Goal: Task Accomplishment & Management: Use online tool/utility

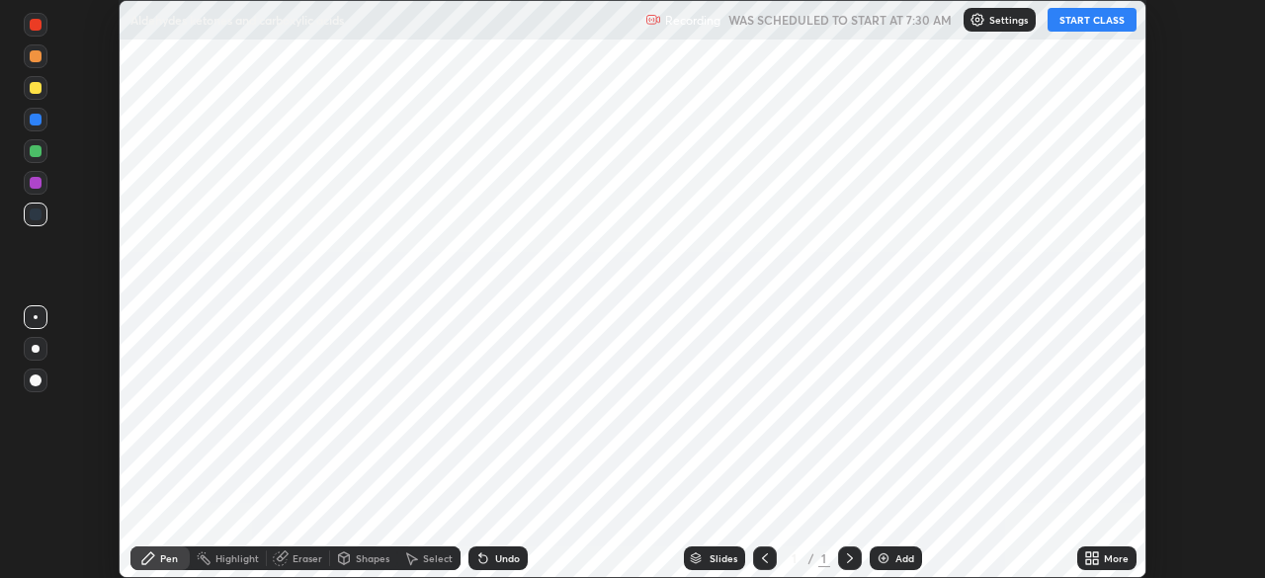
scroll to position [578, 1264]
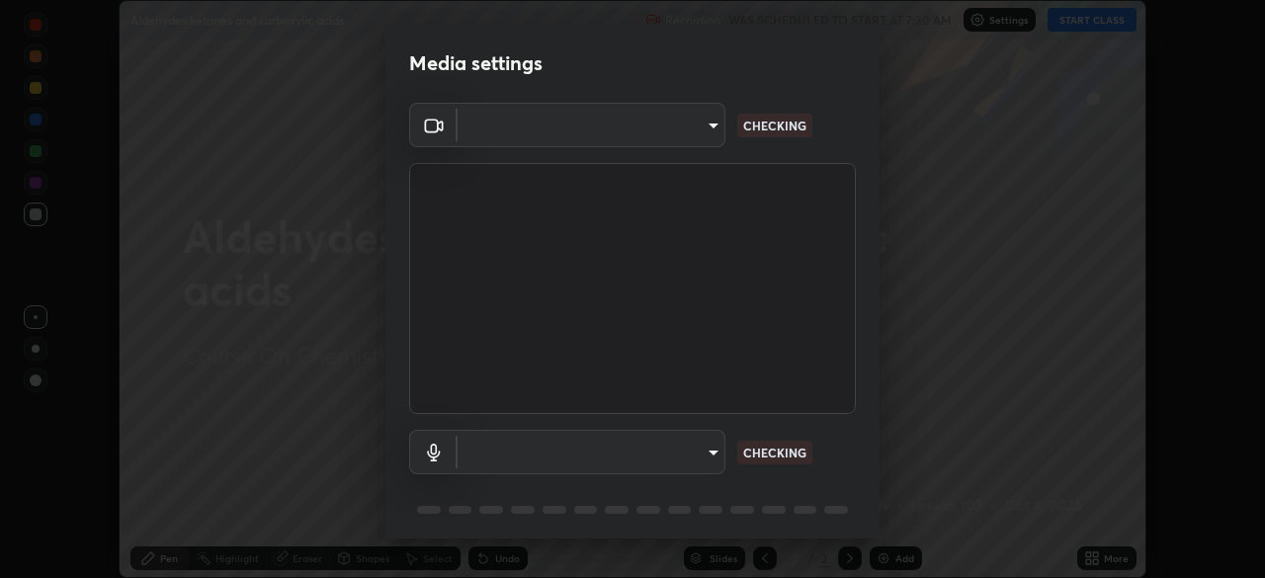
click at [682, 126] on body "Erase all Aldehydes ketones and carboxylic acids Recording WAS SCHEDULED TO STA…" at bounding box center [632, 289] width 1265 height 578
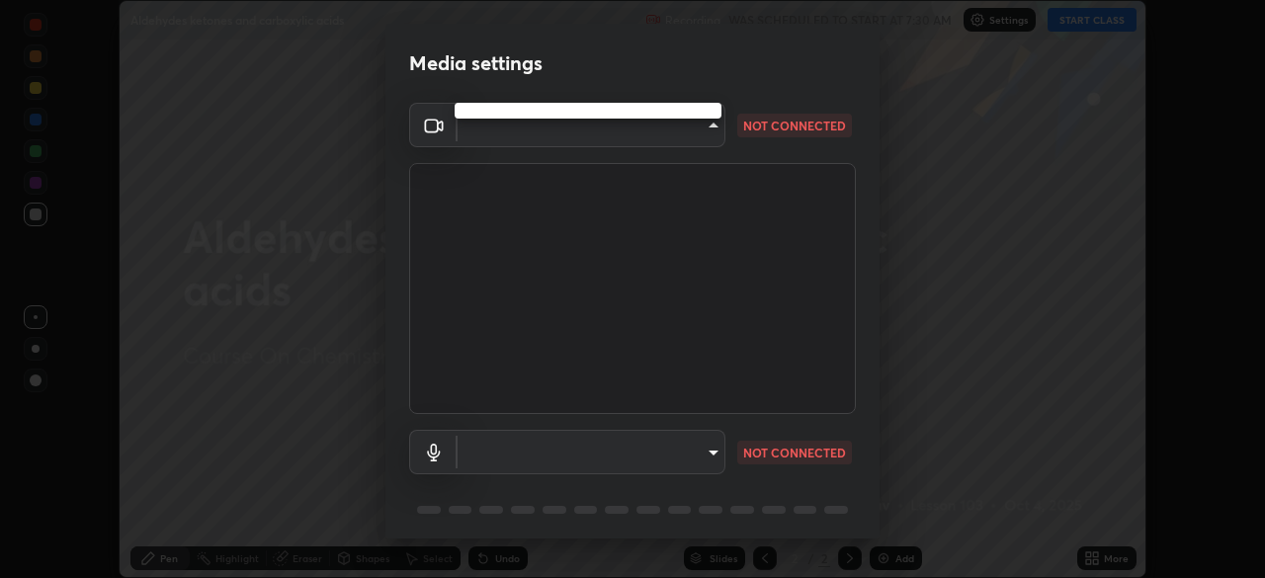
type input "05e465ff83a2709560b00517cc20afcec0d8c6759013130505a18faaf77a7109"
type input "default"
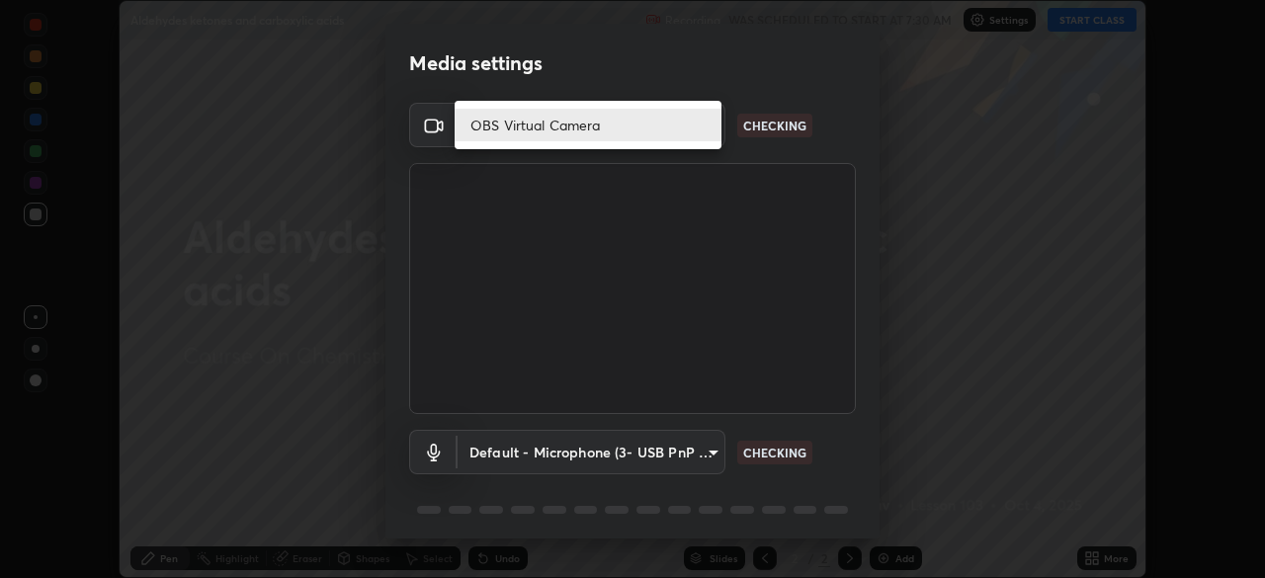
click at [635, 114] on li "OBS Virtual Camera" at bounding box center [588, 125] width 267 height 33
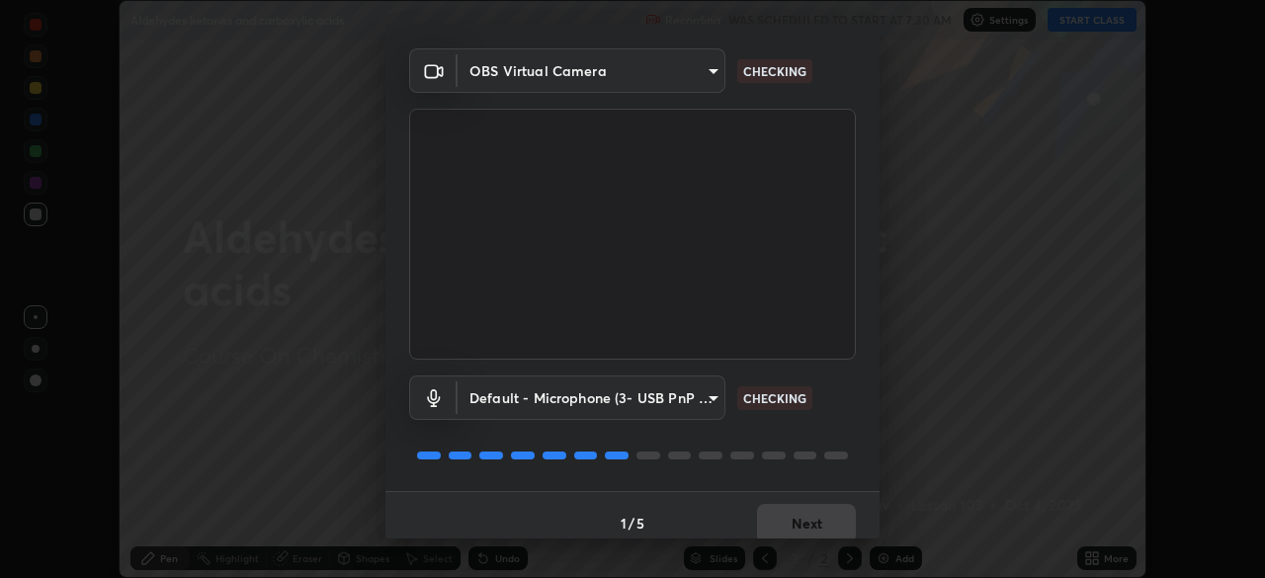
scroll to position [70, 0]
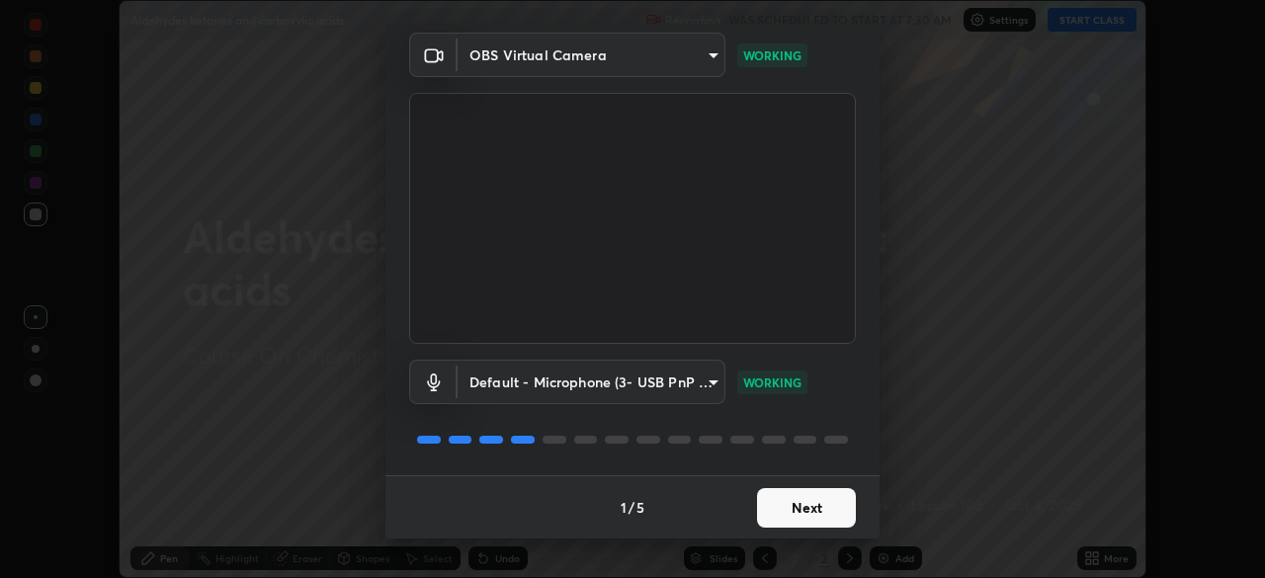
click at [799, 505] on button "Next" at bounding box center [806, 508] width 99 height 40
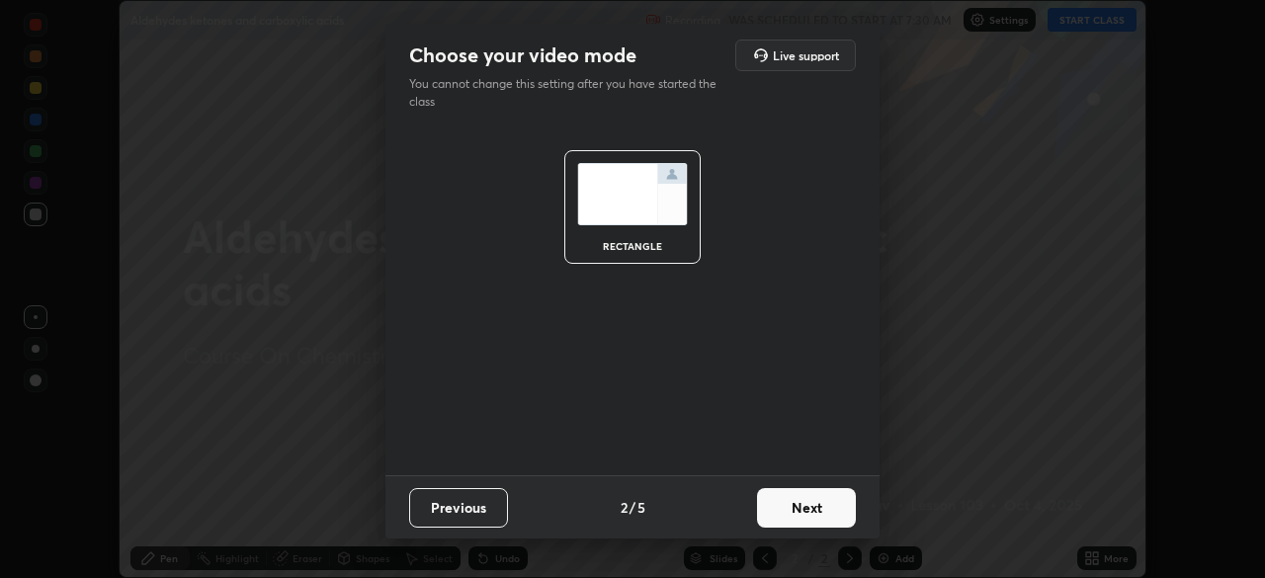
click at [810, 512] on button "Next" at bounding box center [806, 508] width 99 height 40
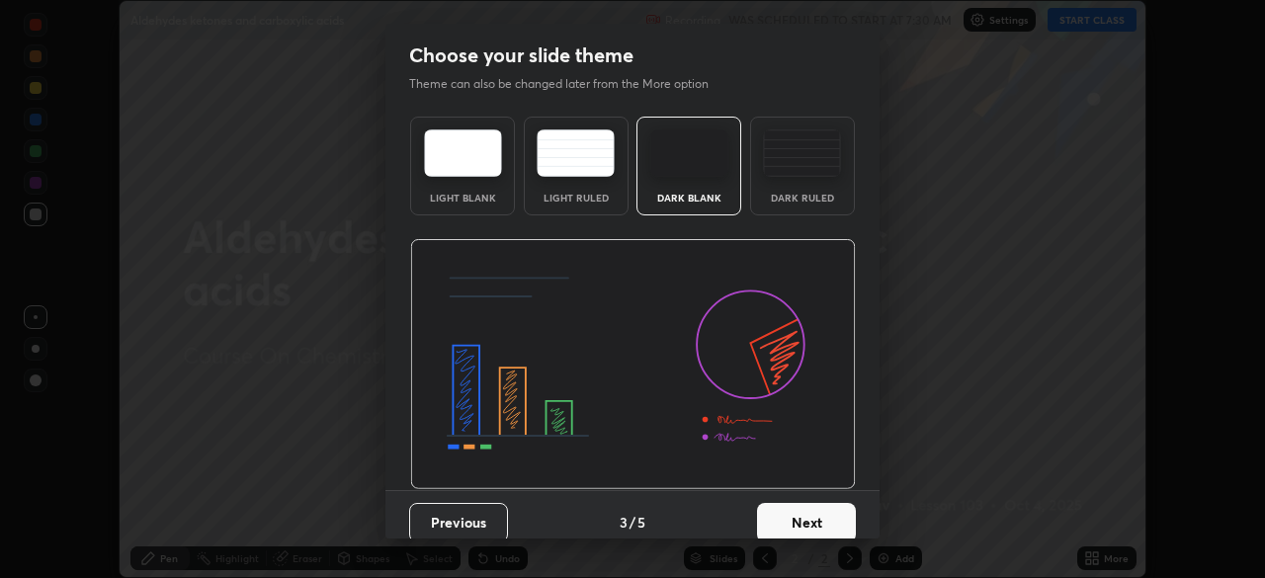
click at [818, 512] on button "Next" at bounding box center [806, 523] width 99 height 40
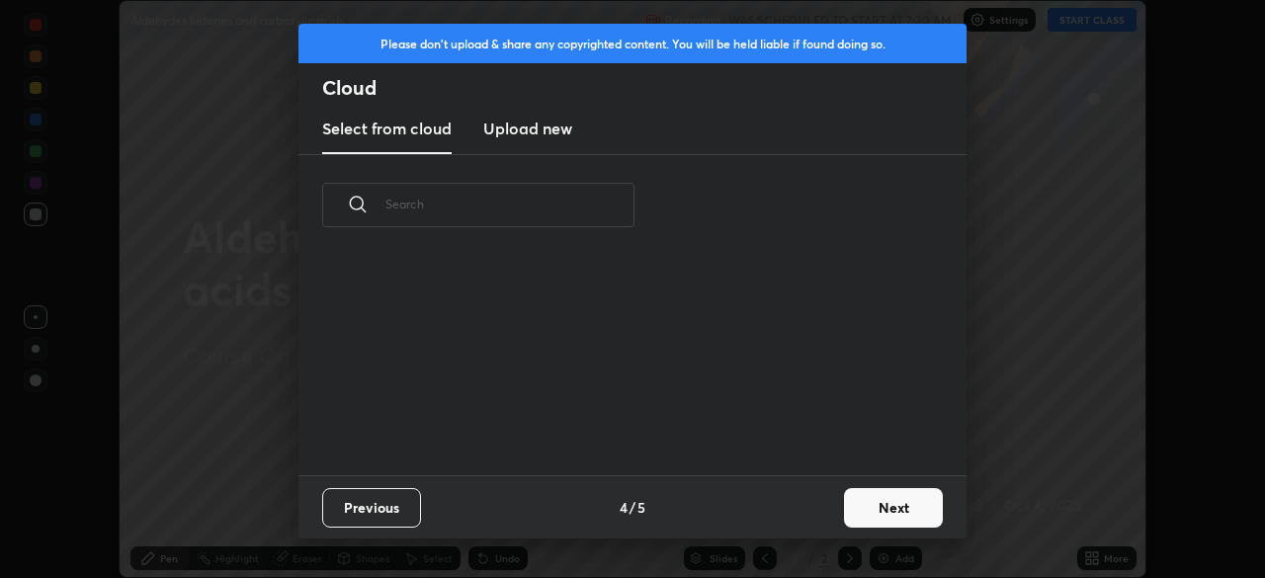
click at [874, 510] on button "Next" at bounding box center [893, 508] width 99 height 40
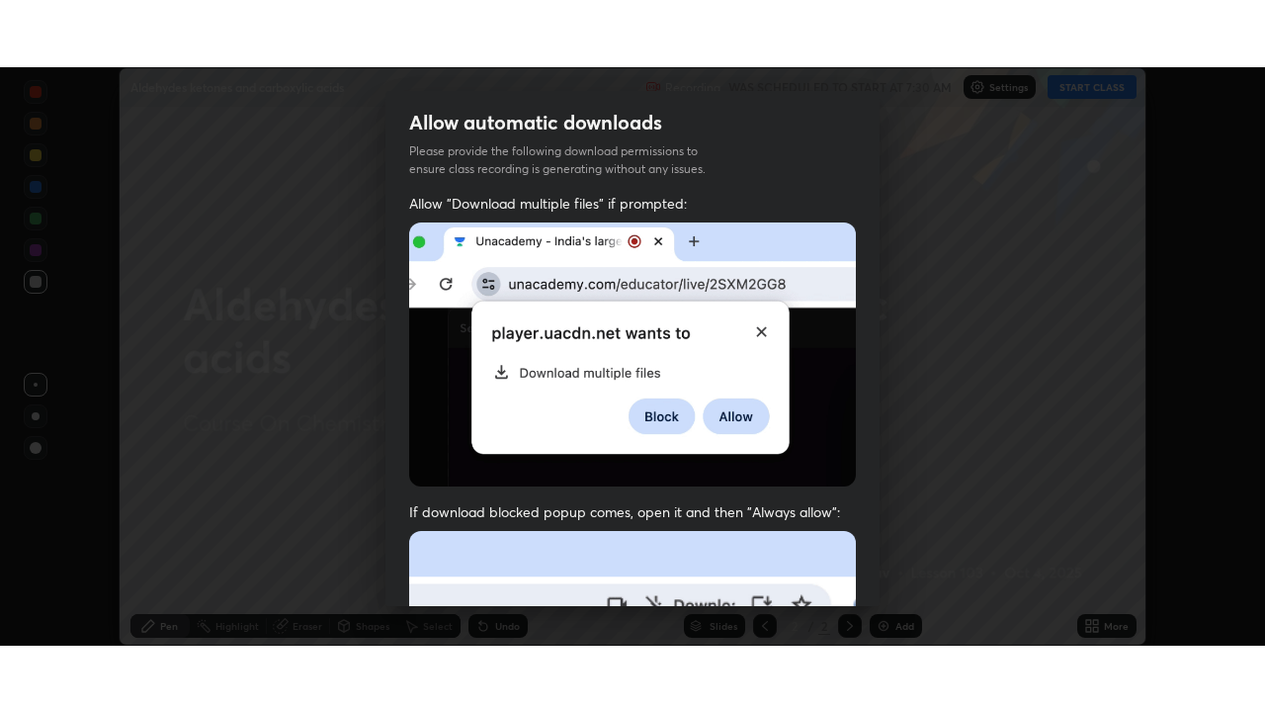
scroll to position [451, 0]
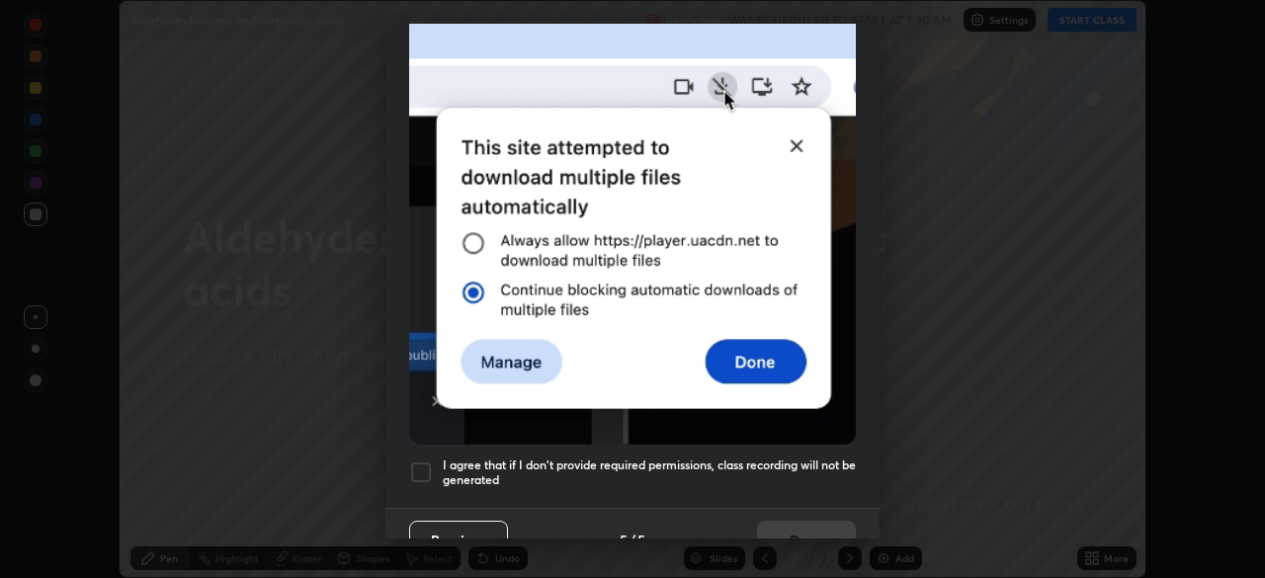
click at [423, 461] on div at bounding box center [421, 473] width 24 height 24
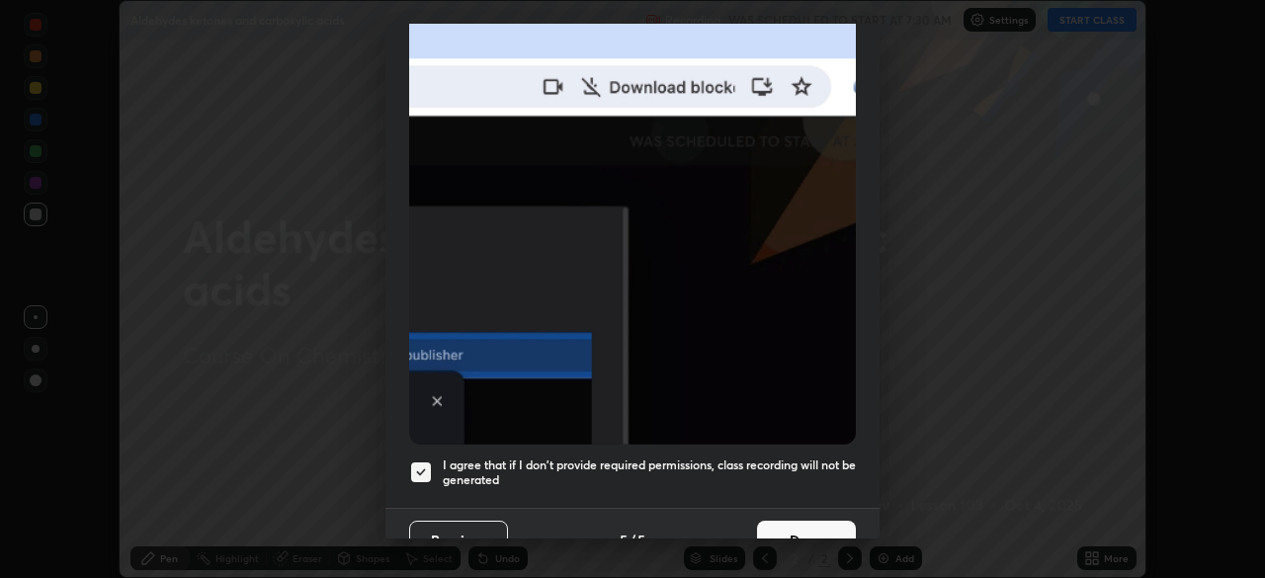
click at [791, 521] on button "Done" at bounding box center [806, 541] width 99 height 40
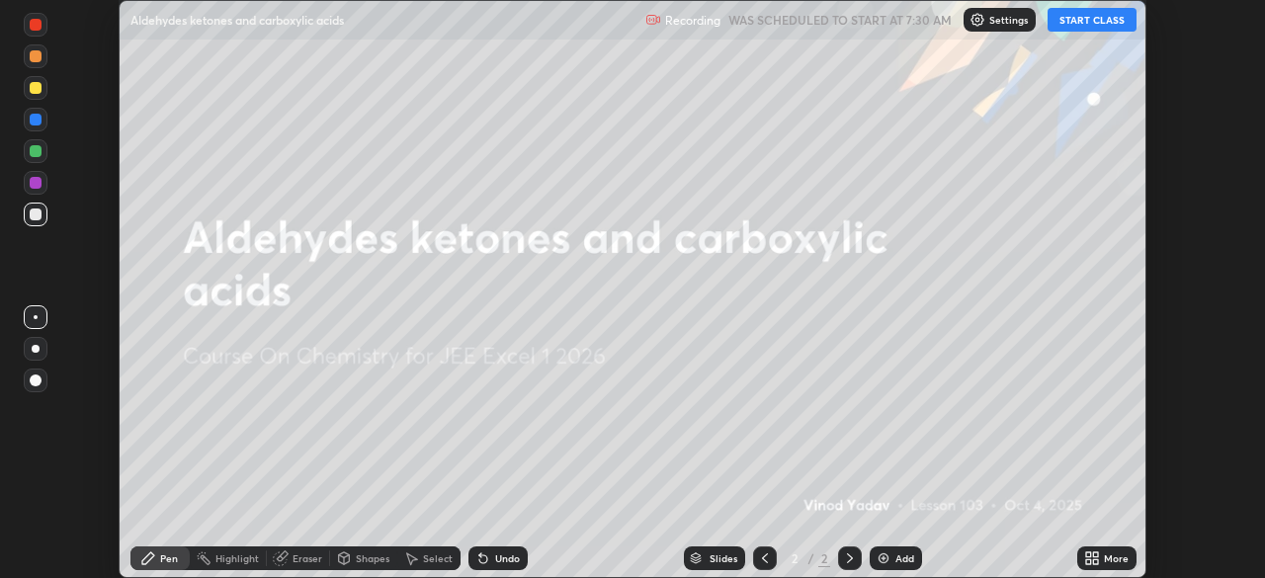
click at [1086, 23] on button "START CLASS" at bounding box center [1092, 20] width 89 height 24
click at [900, 555] on div "Add" at bounding box center [904, 558] width 19 height 10
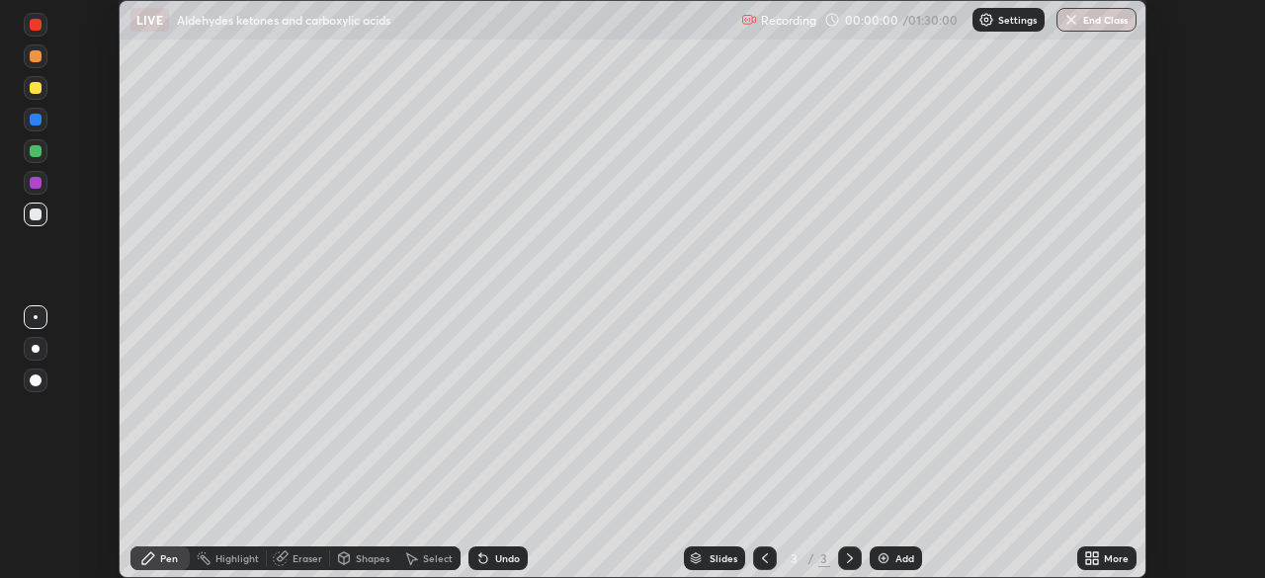
click at [1105, 561] on div "More" at bounding box center [1116, 558] width 25 height 10
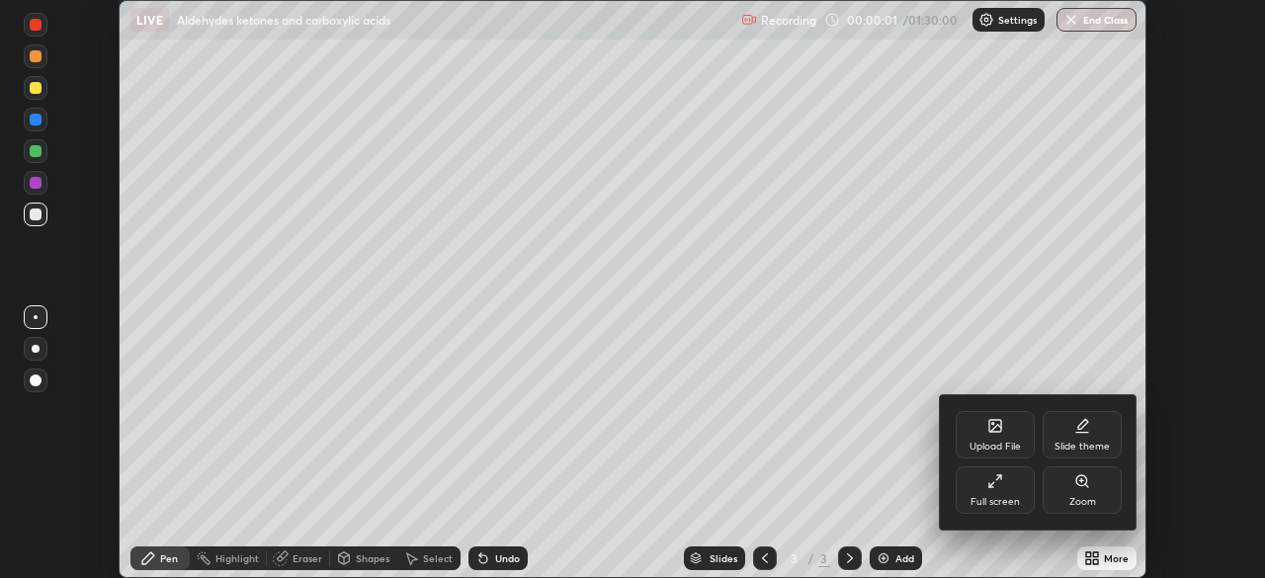
click at [1009, 488] on div "Full screen" at bounding box center [995, 489] width 79 height 47
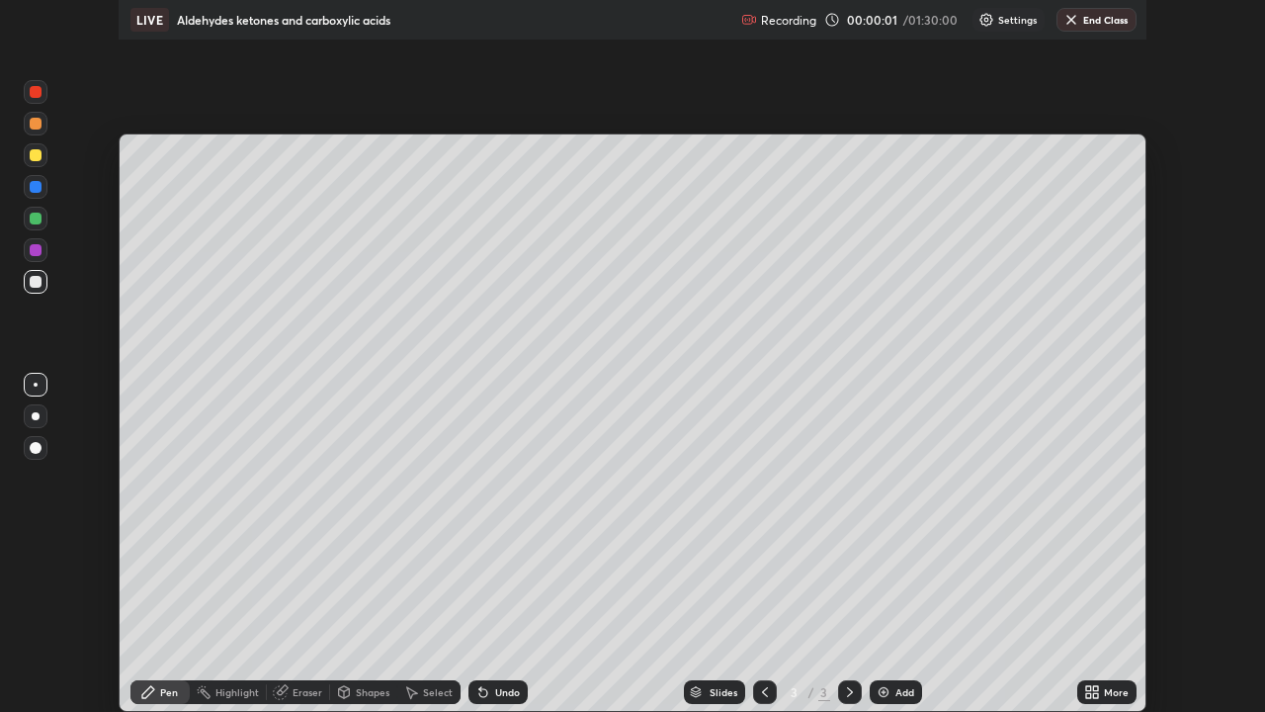
scroll to position [712, 1265]
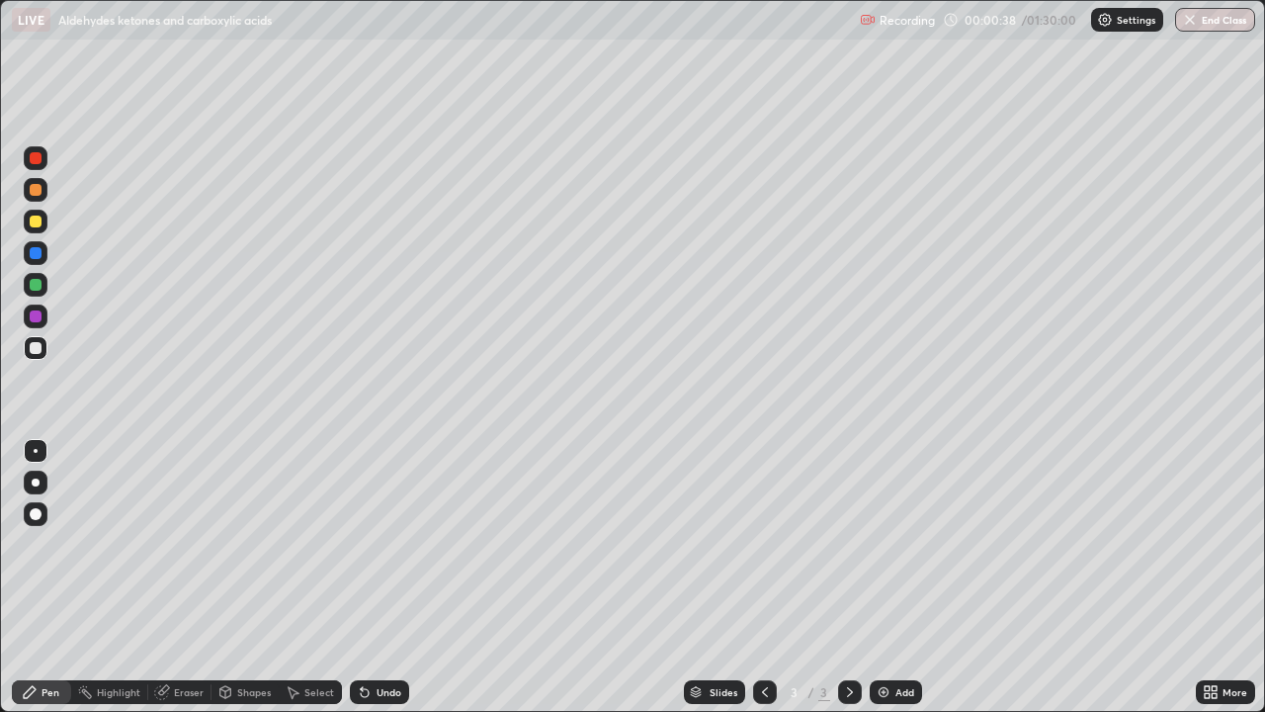
click at [33, 251] on div at bounding box center [36, 253] width 12 height 12
click at [33, 188] on div at bounding box center [36, 190] width 12 height 12
click at [33, 318] on div at bounding box center [36, 316] width 12 height 12
click at [36, 284] on div at bounding box center [36, 285] width 12 height 12
click at [34, 351] on div at bounding box center [36, 348] width 12 height 12
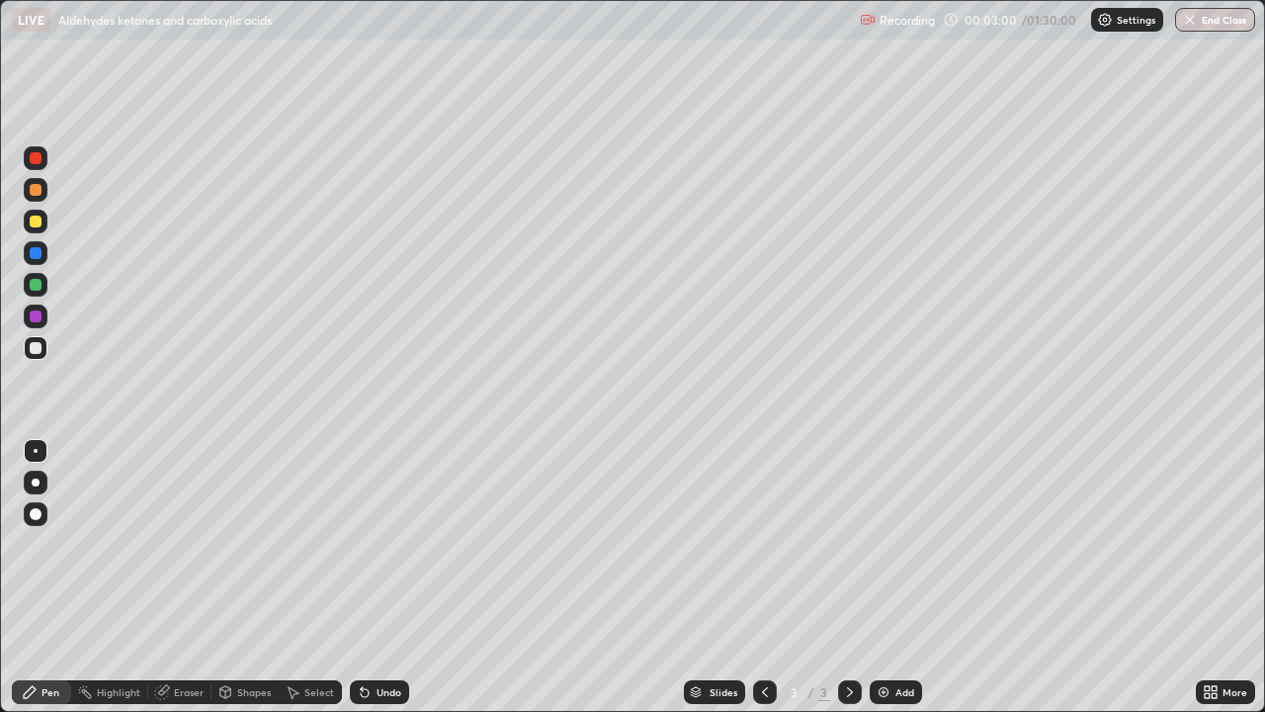
click at [895, 577] on div "Add" at bounding box center [904, 692] width 19 height 10
click at [762, 577] on icon at bounding box center [765, 692] width 16 height 16
click at [847, 577] on icon at bounding box center [850, 692] width 16 height 16
click at [32, 193] on div at bounding box center [36, 190] width 12 height 12
click at [763, 577] on icon at bounding box center [765, 692] width 16 height 16
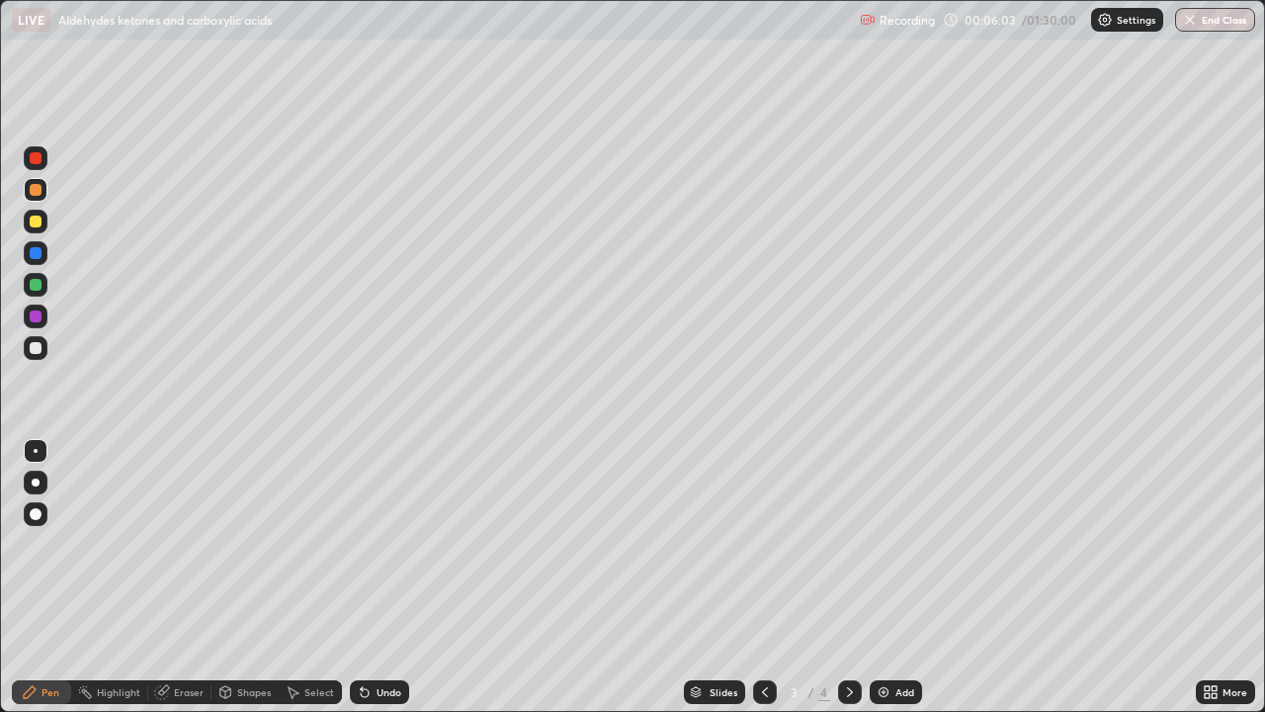
click at [848, 577] on icon at bounding box center [850, 692] width 16 height 16
click at [35, 288] on div at bounding box center [36, 285] width 12 height 12
click at [32, 315] on div at bounding box center [36, 316] width 12 height 12
click at [37, 286] on div at bounding box center [36, 285] width 12 height 12
click at [35, 198] on div at bounding box center [36, 190] width 24 height 24
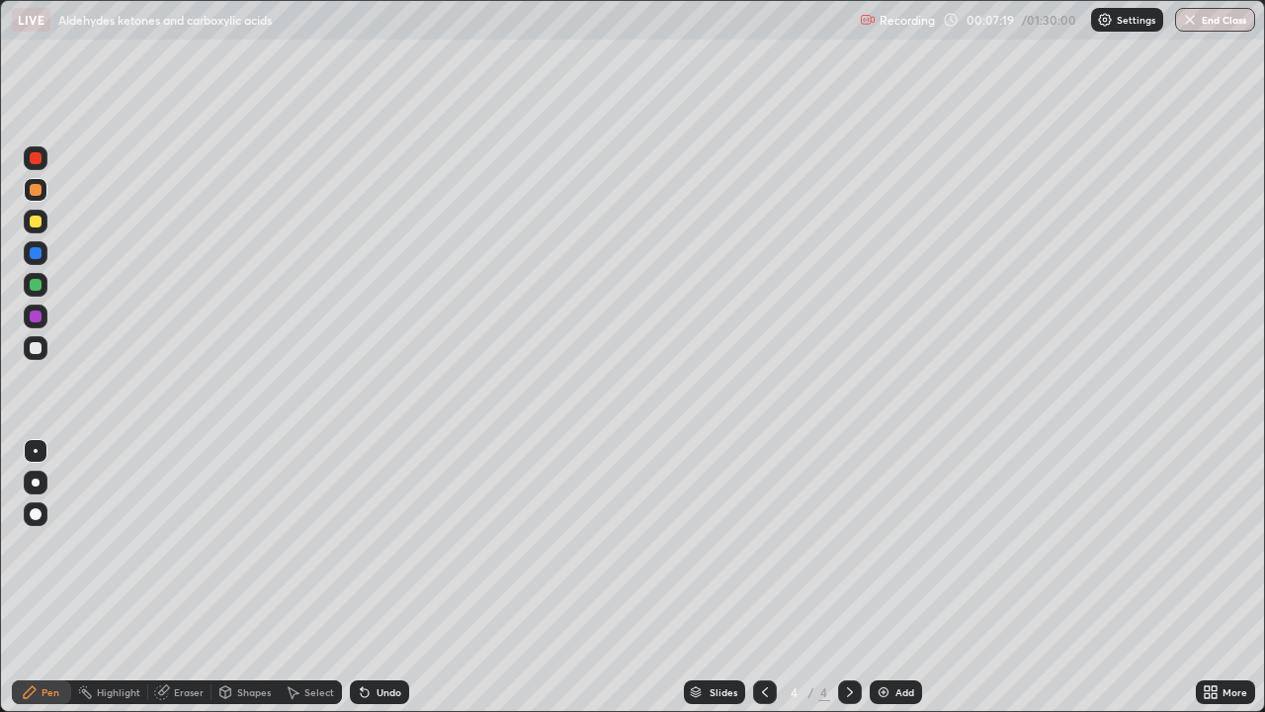
click at [172, 577] on div "Eraser" at bounding box center [179, 692] width 63 height 24
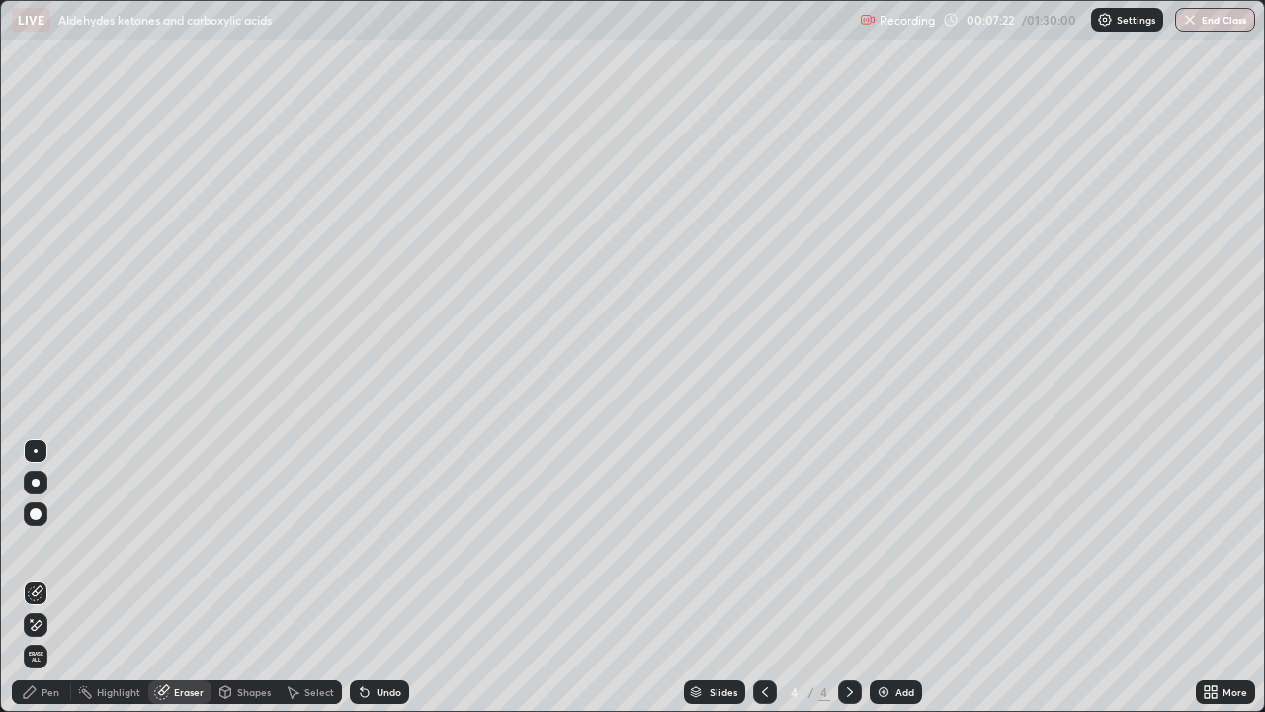
click at [49, 577] on div "Pen" at bounding box center [51, 692] width 18 height 10
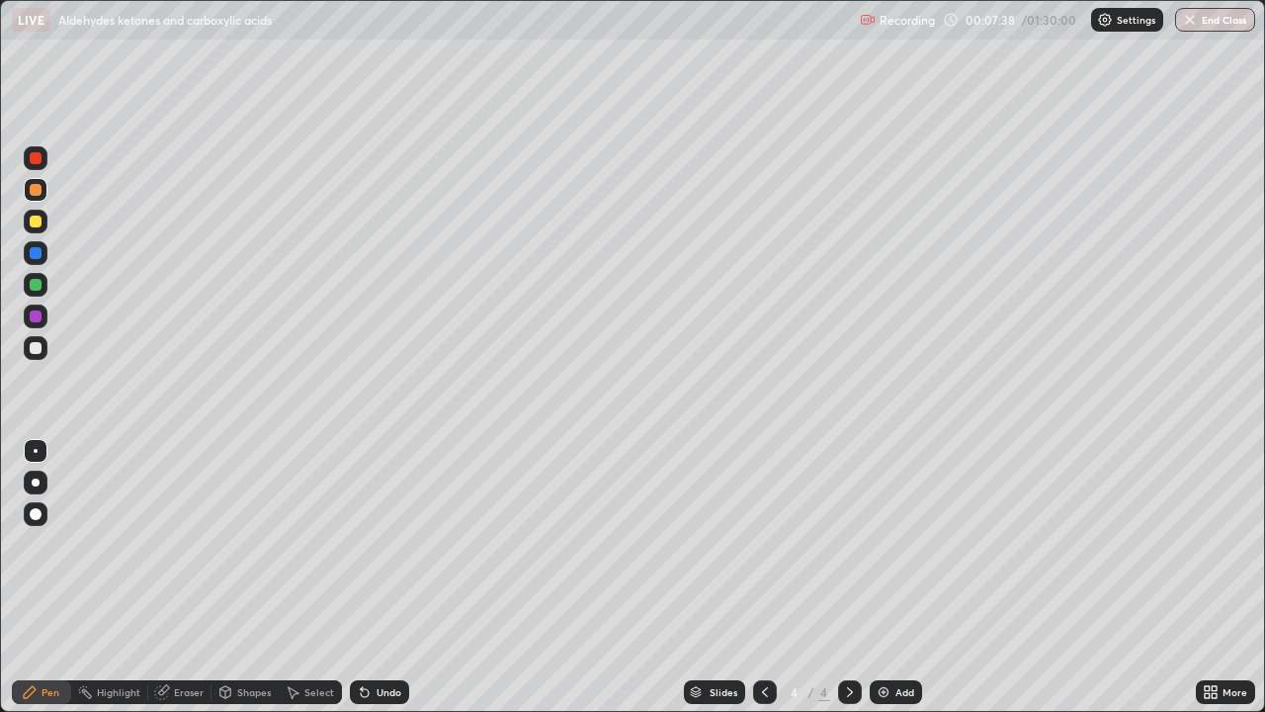
click at [34, 220] on div at bounding box center [36, 221] width 12 height 12
click at [38, 158] on div at bounding box center [36, 158] width 12 height 12
click at [1166, 577] on div "Slides 4 / 4 Add" at bounding box center [802, 692] width 787 height 40
click at [899, 577] on div "Add" at bounding box center [904, 692] width 19 height 10
click at [762, 577] on icon at bounding box center [765, 692] width 16 height 16
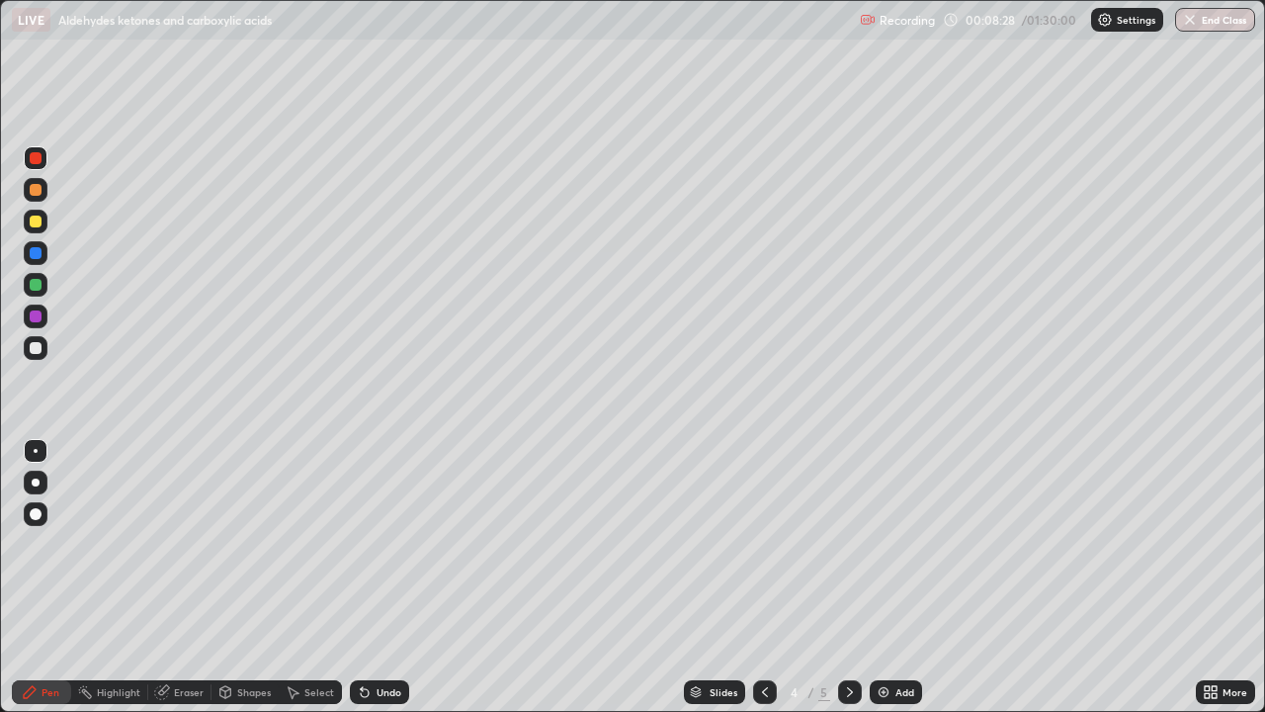
click at [846, 577] on icon at bounding box center [850, 692] width 16 height 16
click at [760, 577] on icon at bounding box center [765, 692] width 16 height 16
click at [35, 250] on div at bounding box center [36, 253] width 12 height 12
click at [846, 577] on icon at bounding box center [850, 692] width 16 height 16
click at [763, 577] on icon at bounding box center [765, 692] width 16 height 16
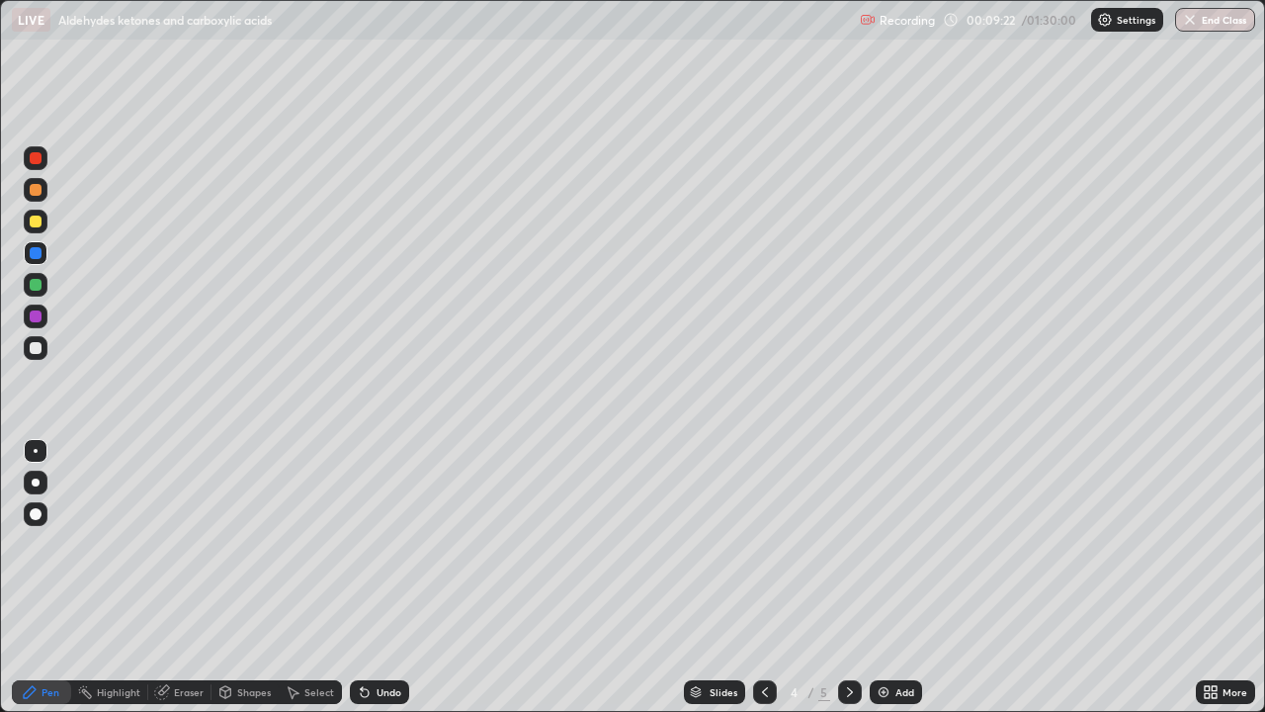
click at [848, 577] on icon at bounding box center [850, 692] width 6 height 10
click at [762, 577] on icon at bounding box center [765, 692] width 16 height 16
click at [846, 577] on icon at bounding box center [850, 692] width 16 height 16
click at [31, 222] on div at bounding box center [36, 221] width 12 height 12
click at [760, 577] on icon at bounding box center [765, 692] width 16 height 16
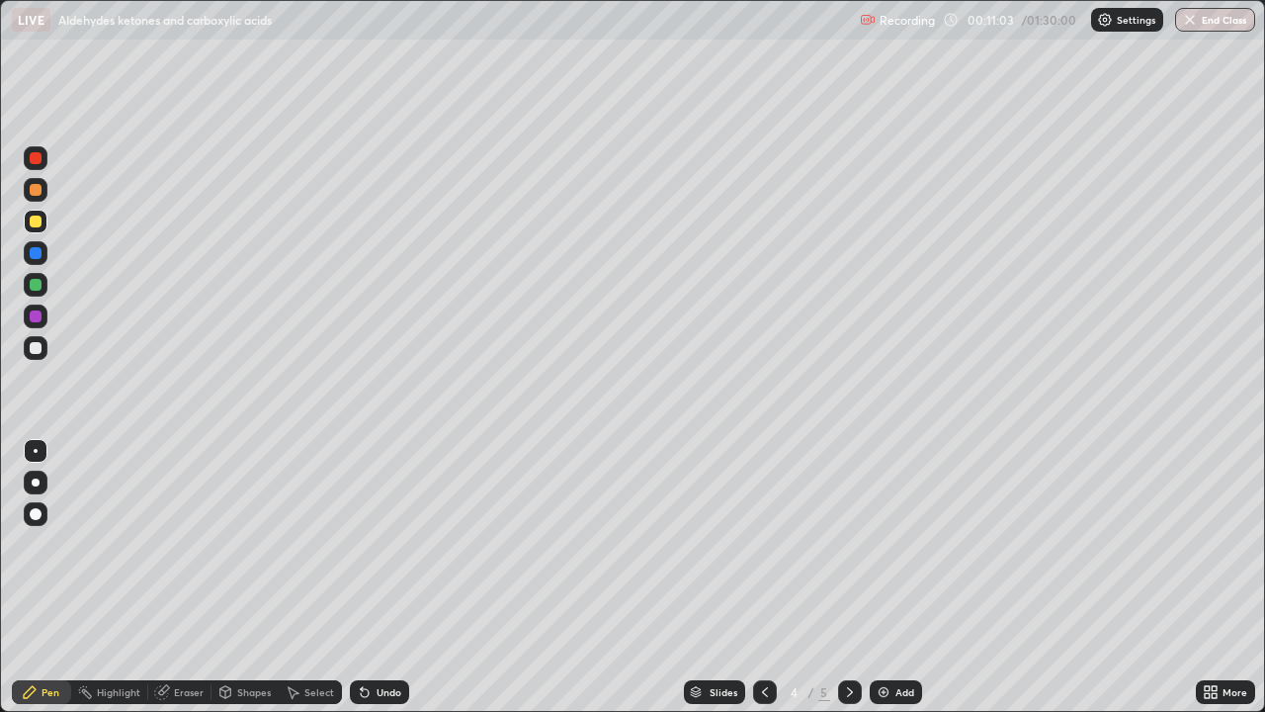
click at [847, 577] on icon at bounding box center [850, 692] width 16 height 16
click at [891, 577] on div "Add" at bounding box center [896, 692] width 52 height 24
click at [35, 189] on div at bounding box center [36, 190] width 12 height 12
click at [189, 577] on div "Eraser" at bounding box center [189, 692] width 30 height 10
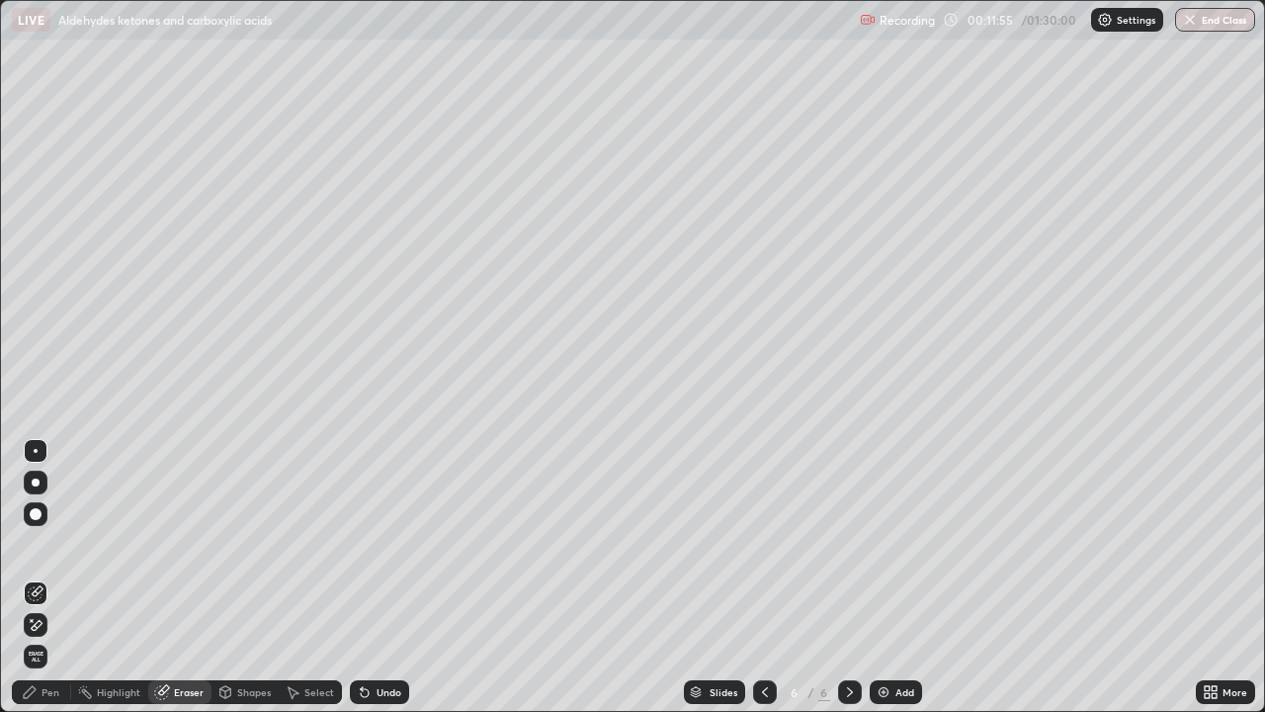
click at [57, 577] on div "Pen" at bounding box center [51, 692] width 18 height 10
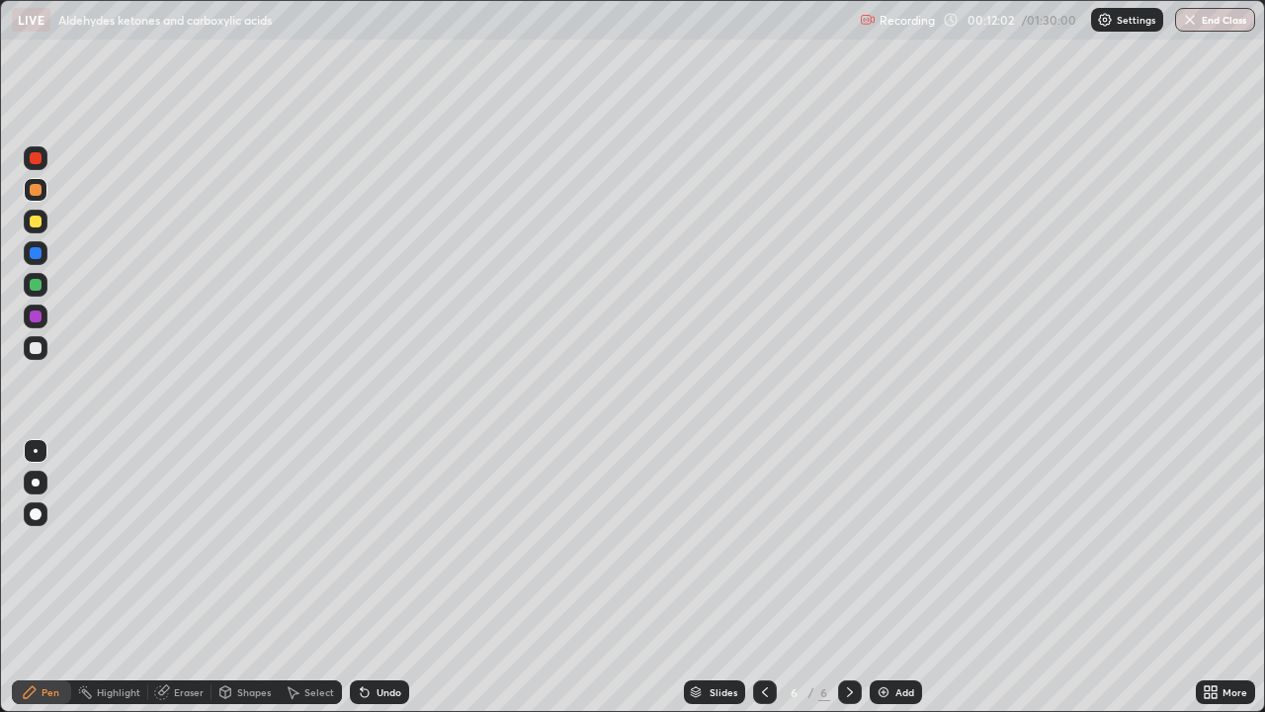
click at [34, 219] on div at bounding box center [36, 221] width 12 height 12
click at [36, 189] on div at bounding box center [36, 190] width 12 height 12
click at [32, 314] on div at bounding box center [36, 316] width 12 height 12
click at [37, 285] on div at bounding box center [36, 285] width 12 height 12
click at [37, 260] on div at bounding box center [36, 253] width 24 height 24
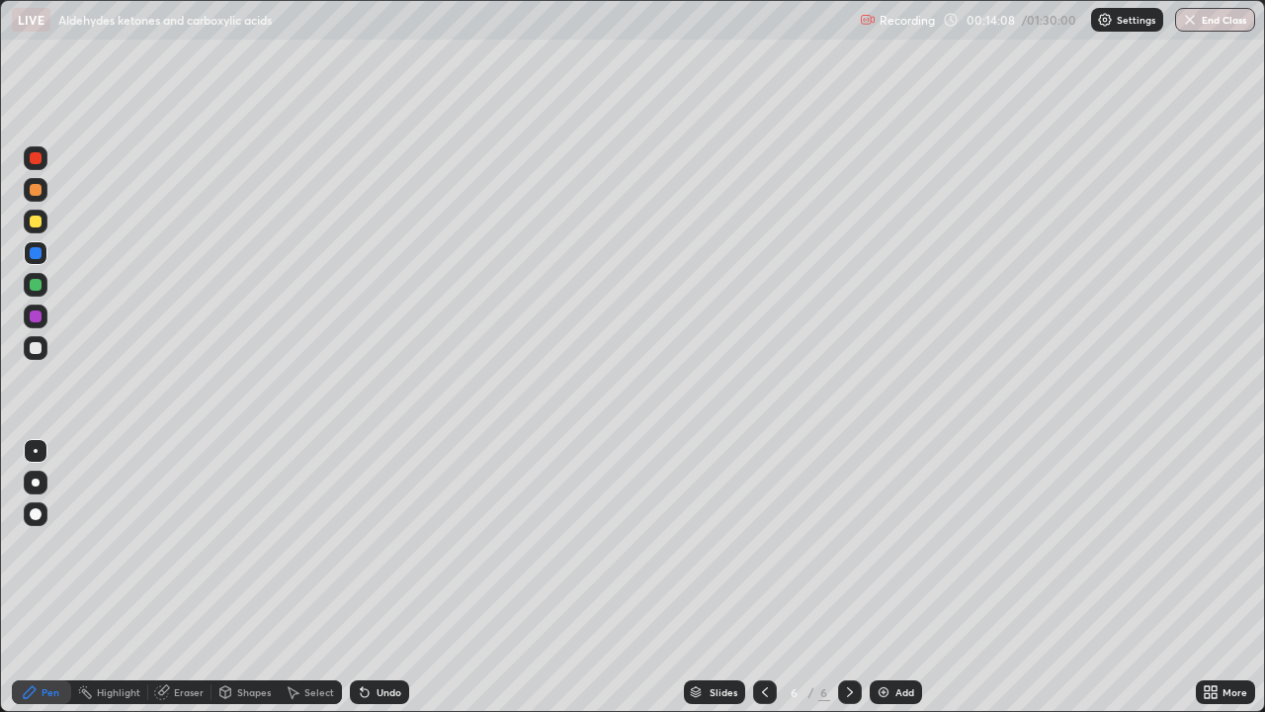
click at [892, 577] on div "Add" at bounding box center [896, 692] width 52 height 24
click at [763, 577] on icon at bounding box center [765, 692] width 16 height 16
click at [849, 577] on icon at bounding box center [850, 692] width 16 height 16
click at [39, 282] on div at bounding box center [36, 285] width 12 height 12
click at [763, 577] on icon at bounding box center [765, 692] width 16 height 16
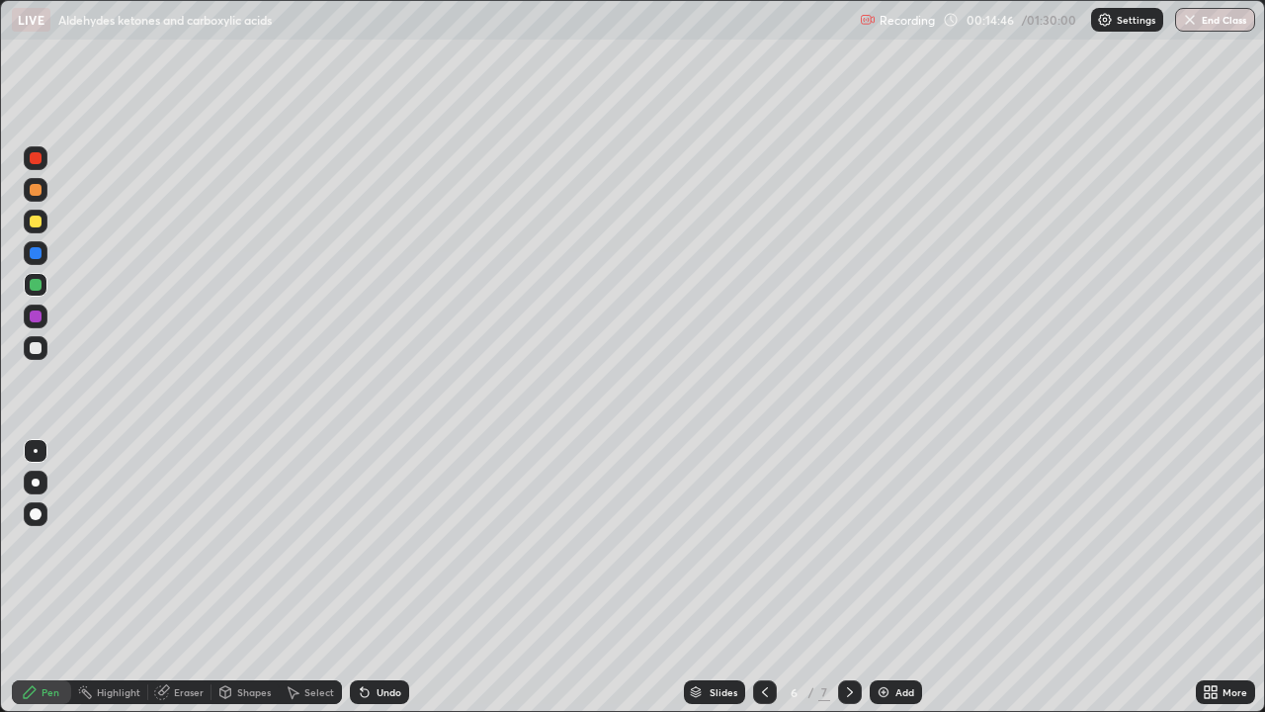
click at [848, 577] on icon at bounding box center [850, 692] width 6 height 10
click at [763, 577] on icon at bounding box center [765, 692] width 16 height 16
click at [848, 577] on icon at bounding box center [850, 692] width 16 height 16
click at [34, 253] on div at bounding box center [36, 253] width 12 height 12
click at [30, 219] on div at bounding box center [36, 221] width 12 height 12
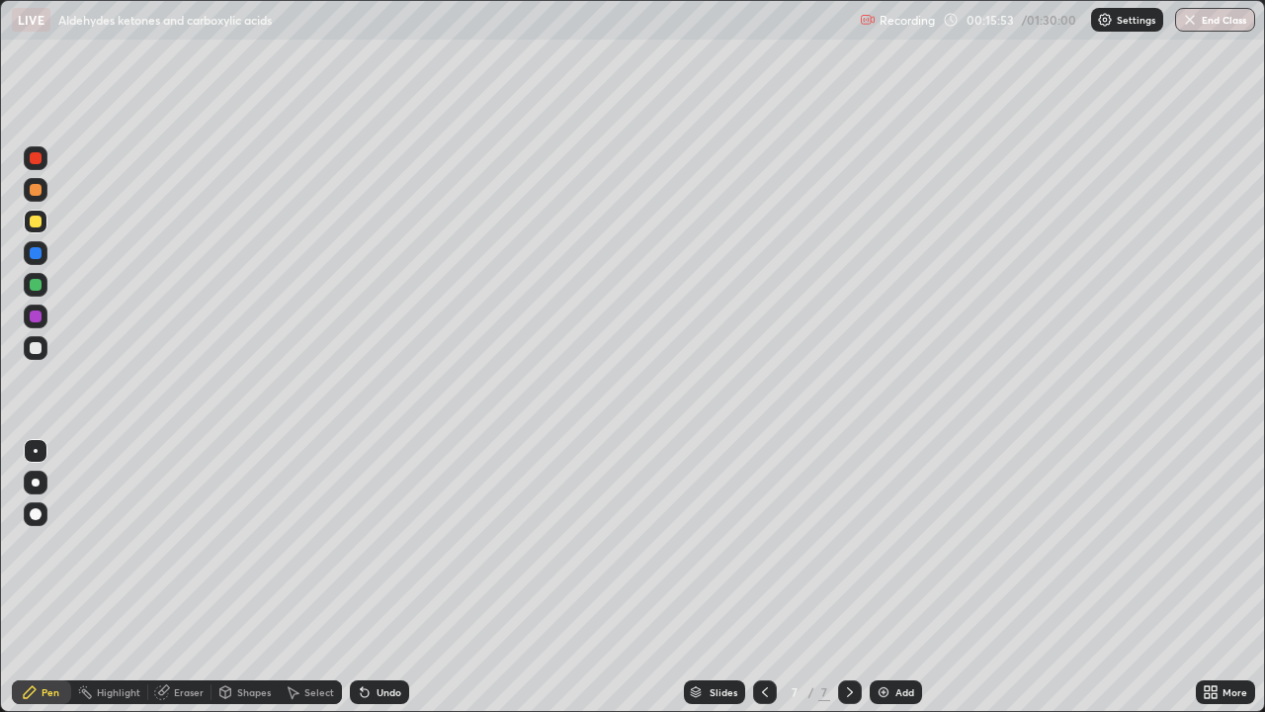
click at [191, 577] on div "Eraser" at bounding box center [189, 692] width 30 height 10
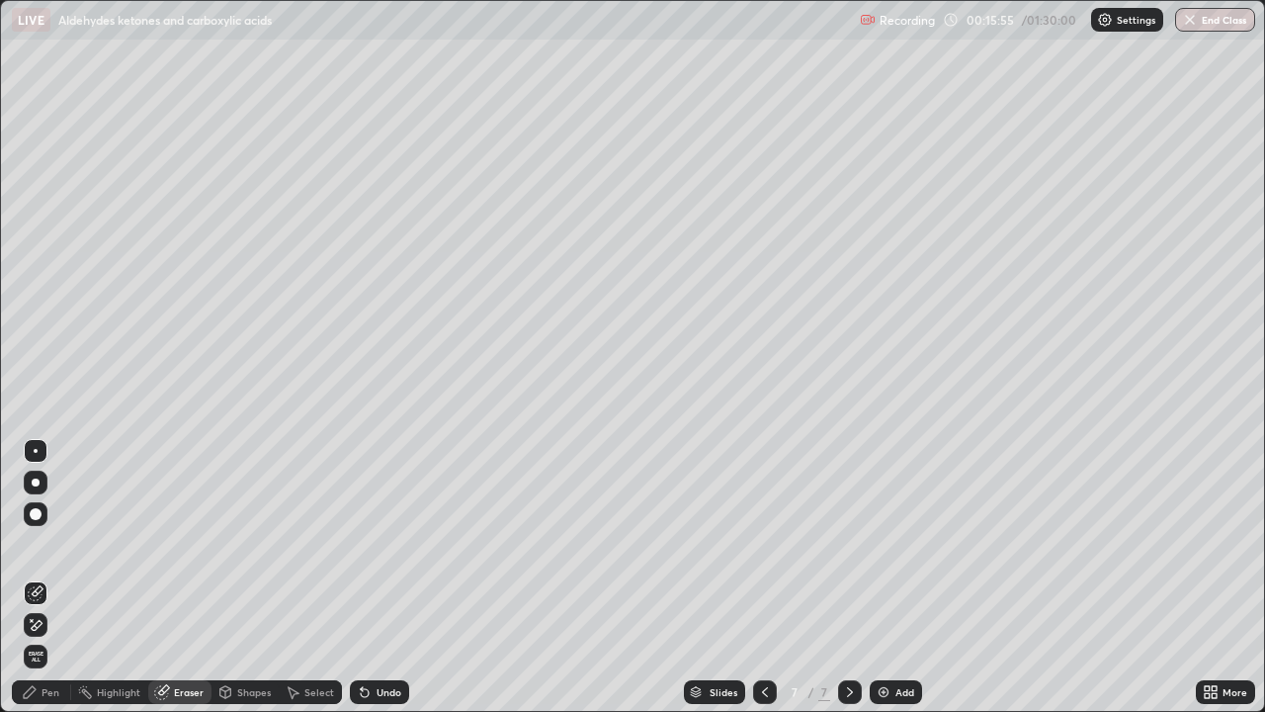
click at [56, 577] on div "Pen" at bounding box center [51, 692] width 18 height 10
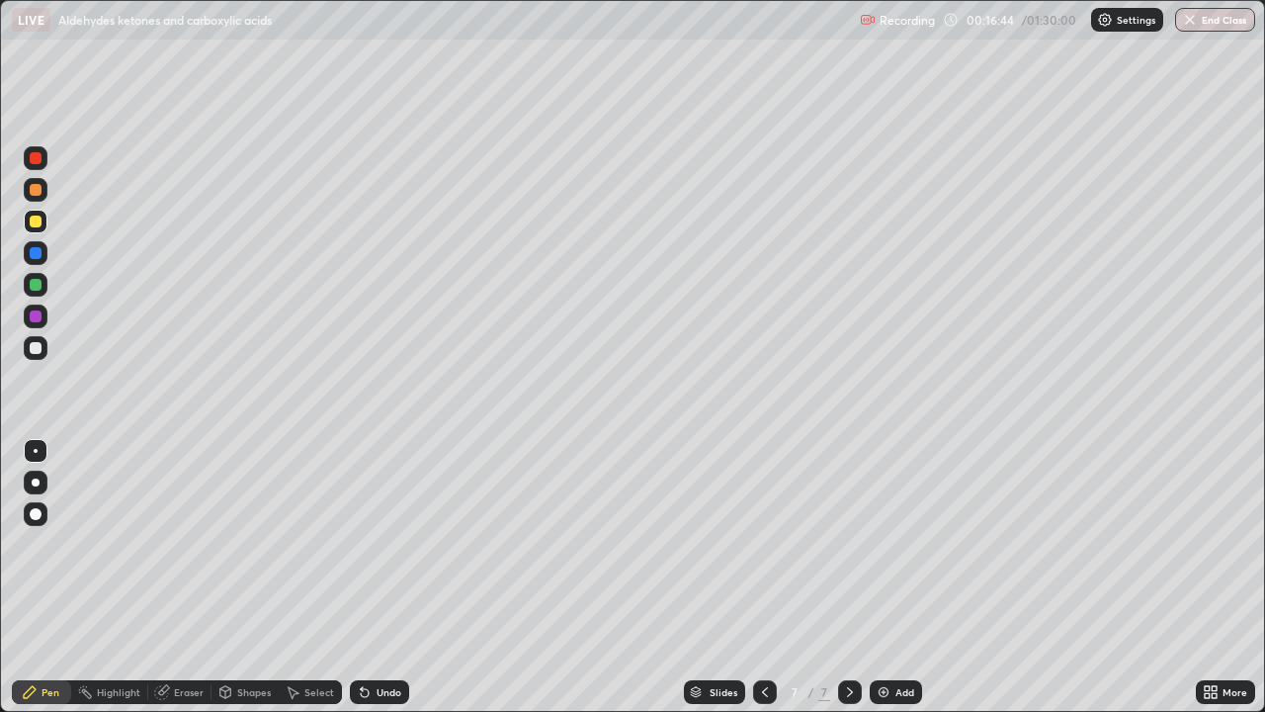
click at [764, 577] on icon at bounding box center [765, 692] width 16 height 16
click at [762, 577] on icon at bounding box center [765, 692] width 6 height 10
click at [765, 577] on icon at bounding box center [765, 692] width 6 height 10
click at [847, 577] on icon at bounding box center [850, 692] width 6 height 10
click at [848, 577] on icon at bounding box center [850, 692] width 16 height 16
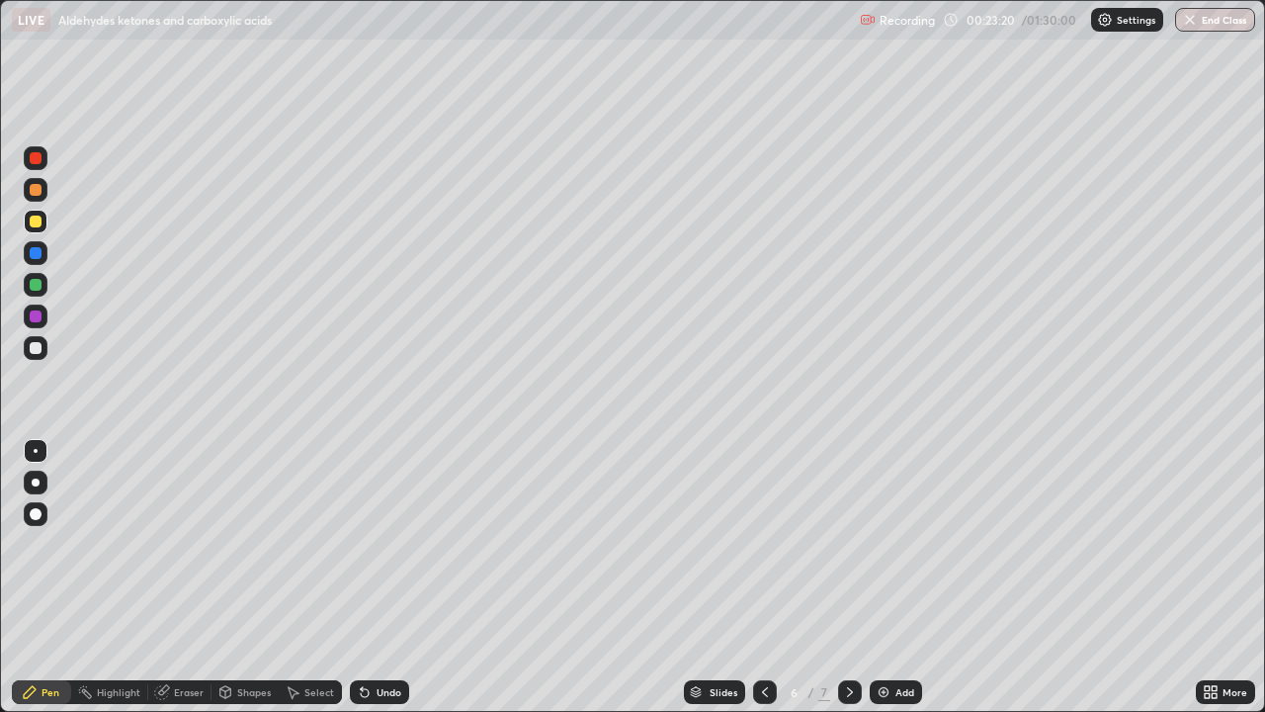
click at [844, 577] on icon at bounding box center [850, 692] width 16 height 16
click at [896, 577] on div "Add" at bounding box center [896, 692] width 52 height 24
click at [33, 255] on div at bounding box center [36, 253] width 12 height 12
click at [30, 319] on div at bounding box center [36, 316] width 12 height 12
click at [27, 291] on div at bounding box center [36, 285] width 24 height 24
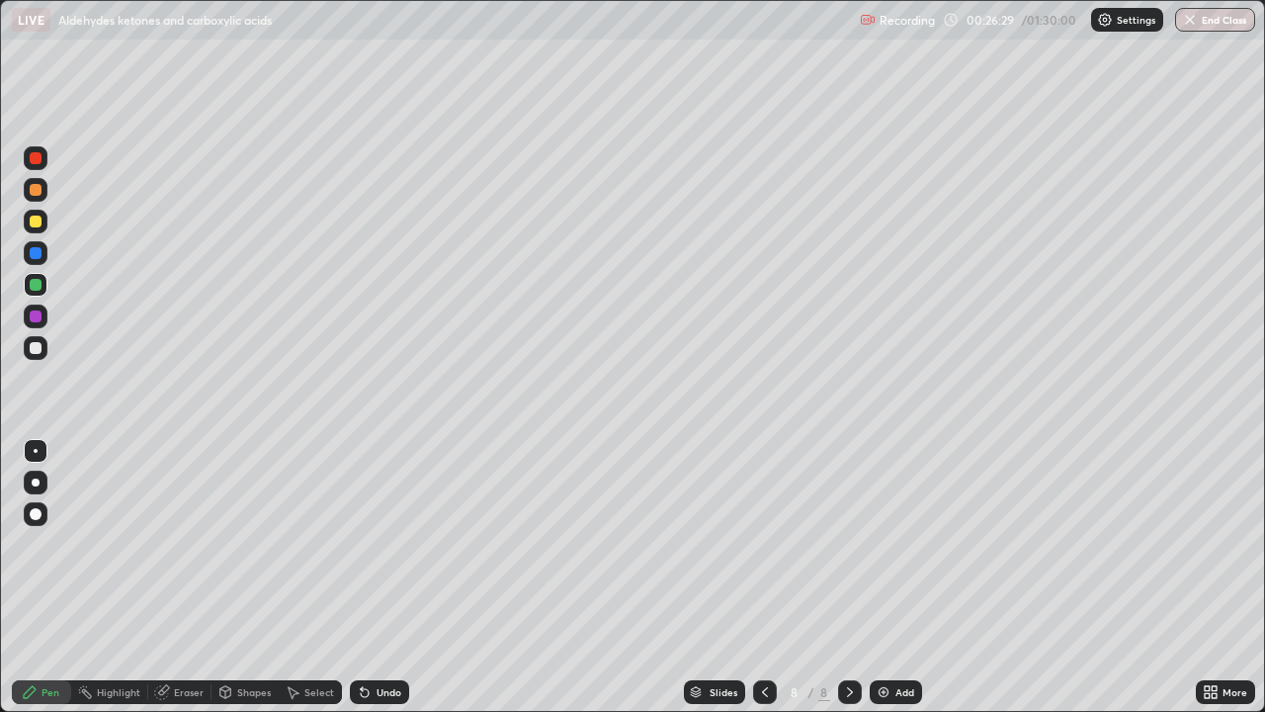
click at [34, 253] on div at bounding box center [36, 253] width 12 height 12
click at [36, 222] on div at bounding box center [36, 221] width 12 height 12
click at [34, 254] on div at bounding box center [36, 253] width 12 height 12
click at [34, 225] on div at bounding box center [36, 221] width 12 height 12
click at [902, 577] on div "Add" at bounding box center [896, 692] width 52 height 24
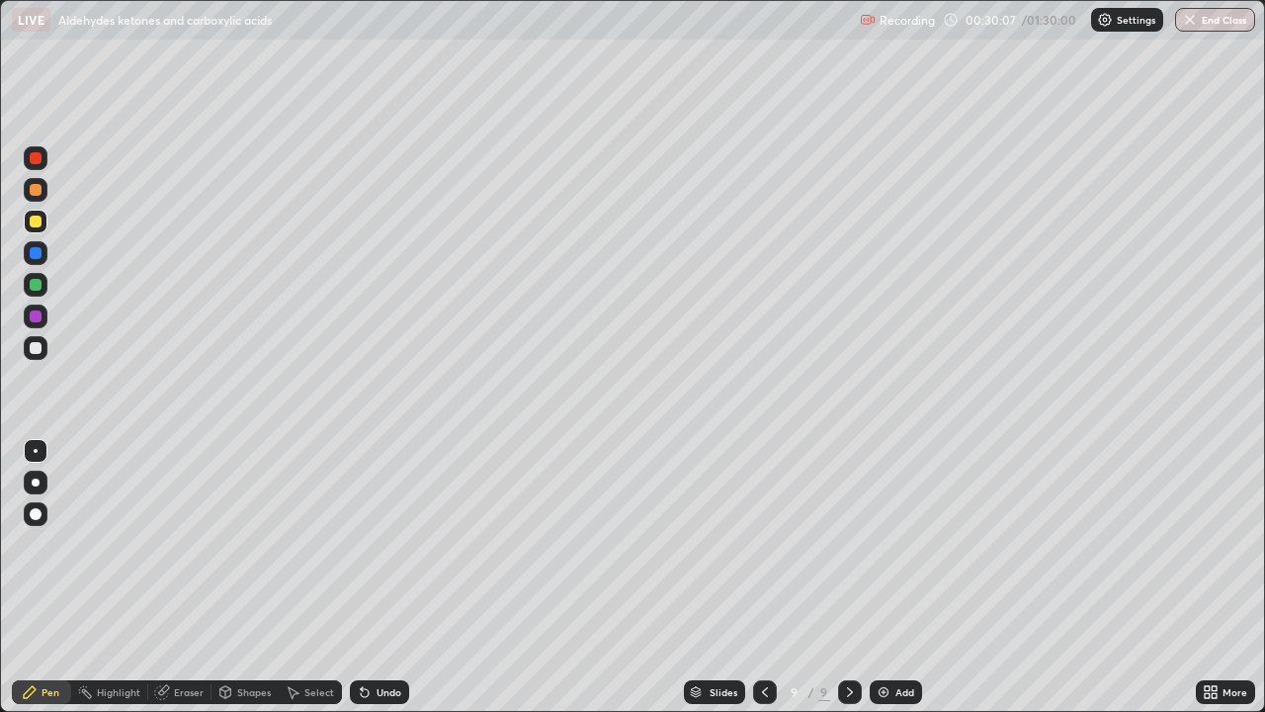
click at [36, 189] on div at bounding box center [36, 190] width 12 height 12
click at [36, 313] on div at bounding box center [36, 316] width 12 height 12
click at [192, 577] on div "Eraser" at bounding box center [189, 692] width 30 height 10
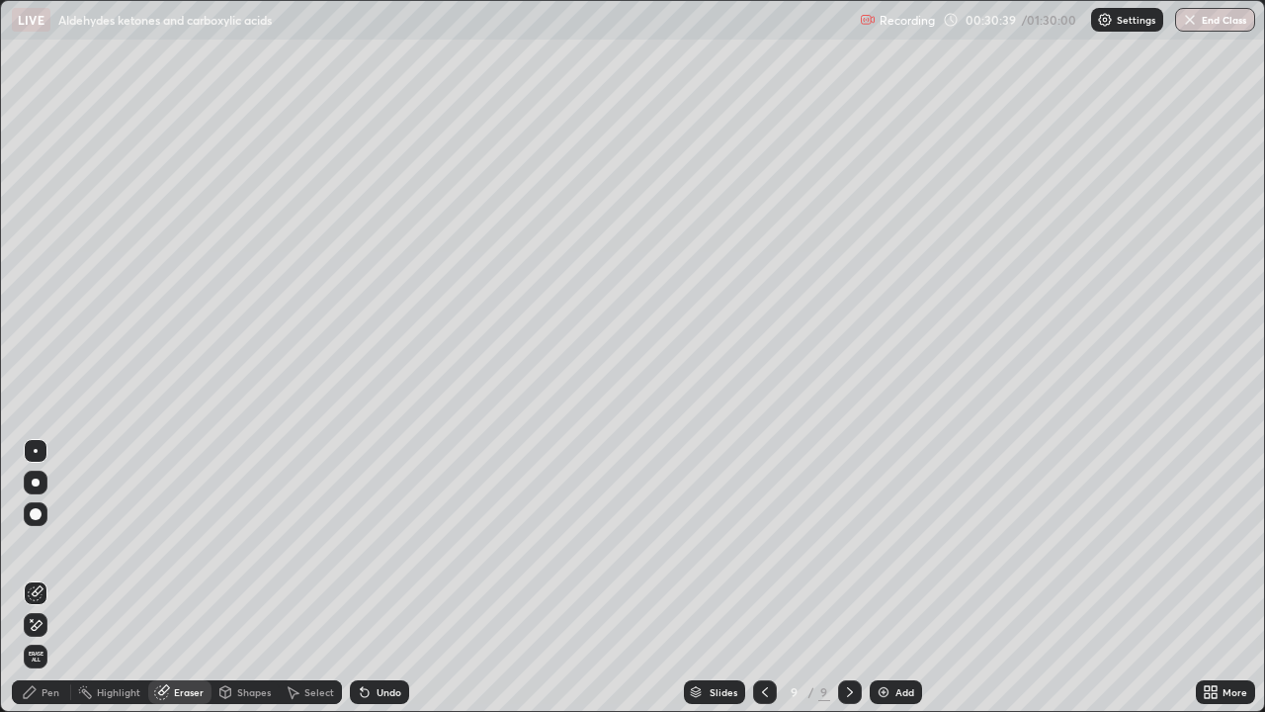
click at [50, 577] on div "Pen" at bounding box center [51, 692] width 18 height 10
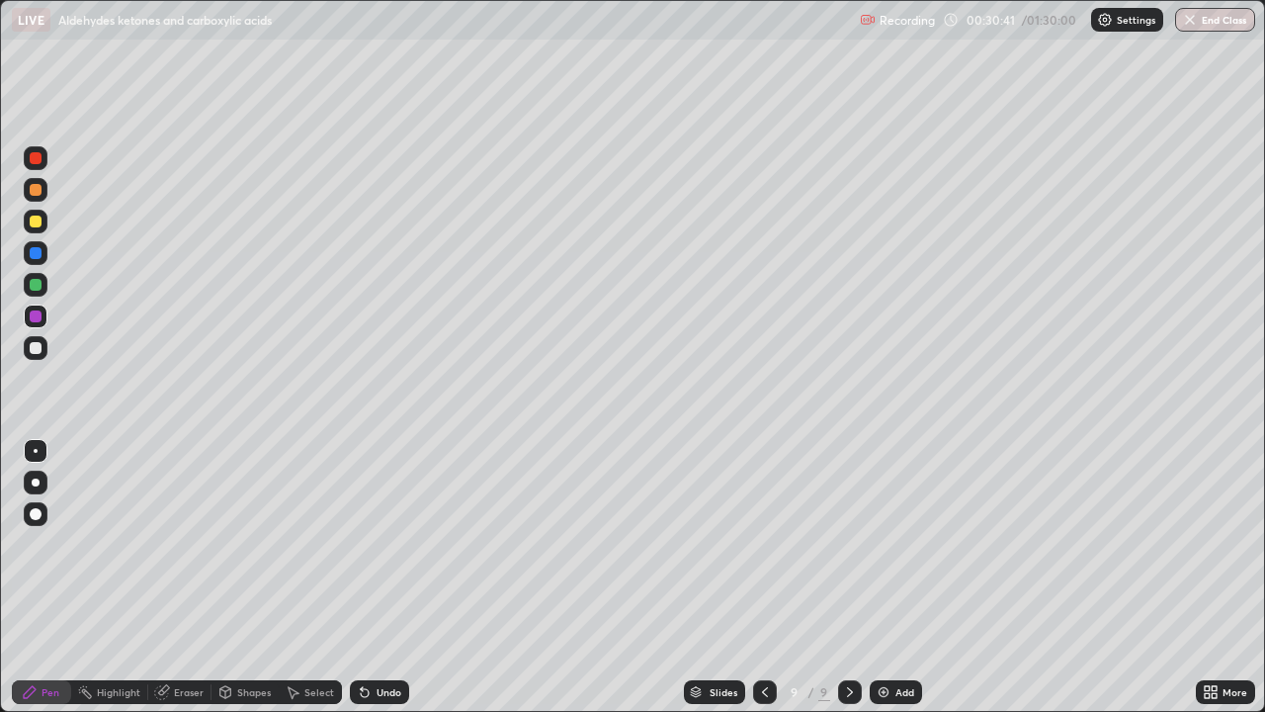
click at [39, 194] on div at bounding box center [36, 190] width 12 height 12
click at [36, 319] on div at bounding box center [36, 316] width 12 height 12
click at [32, 191] on div at bounding box center [36, 190] width 12 height 12
click at [35, 222] on div at bounding box center [36, 221] width 12 height 12
click at [33, 312] on div at bounding box center [36, 316] width 12 height 12
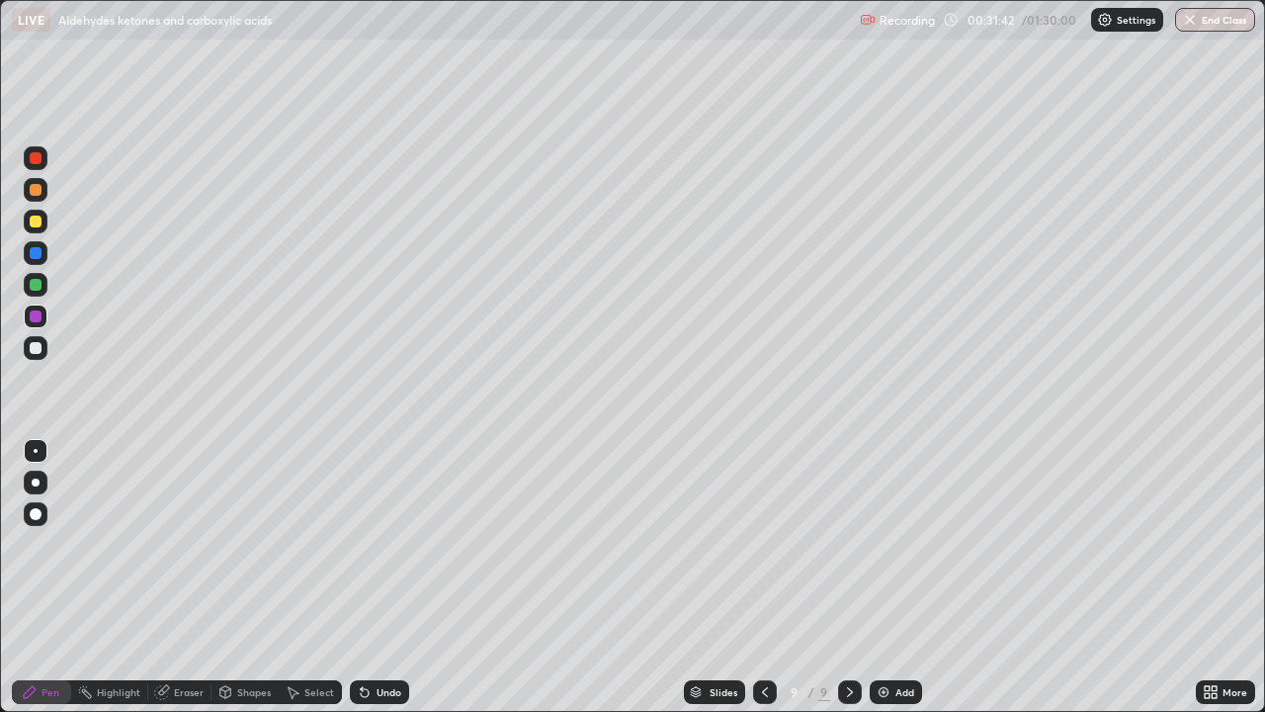
click at [763, 577] on icon at bounding box center [765, 692] width 16 height 16
click at [848, 577] on icon at bounding box center [850, 692] width 16 height 16
click at [763, 577] on icon at bounding box center [765, 692] width 16 height 16
click at [32, 347] on div at bounding box center [36, 348] width 12 height 12
click at [844, 577] on icon at bounding box center [850, 692] width 16 height 16
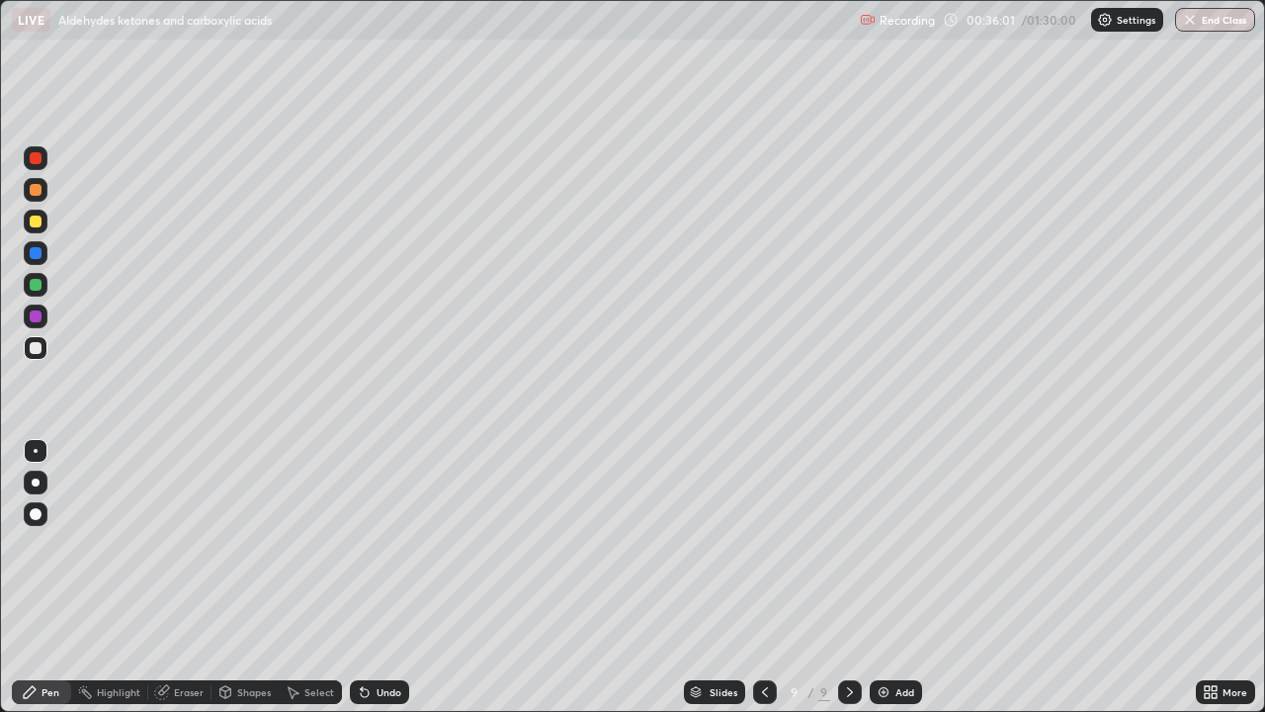
click at [895, 577] on div "Add" at bounding box center [904, 692] width 19 height 10
click at [183, 577] on div "Eraser" at bounding box center [179, 692] width 63 height 24
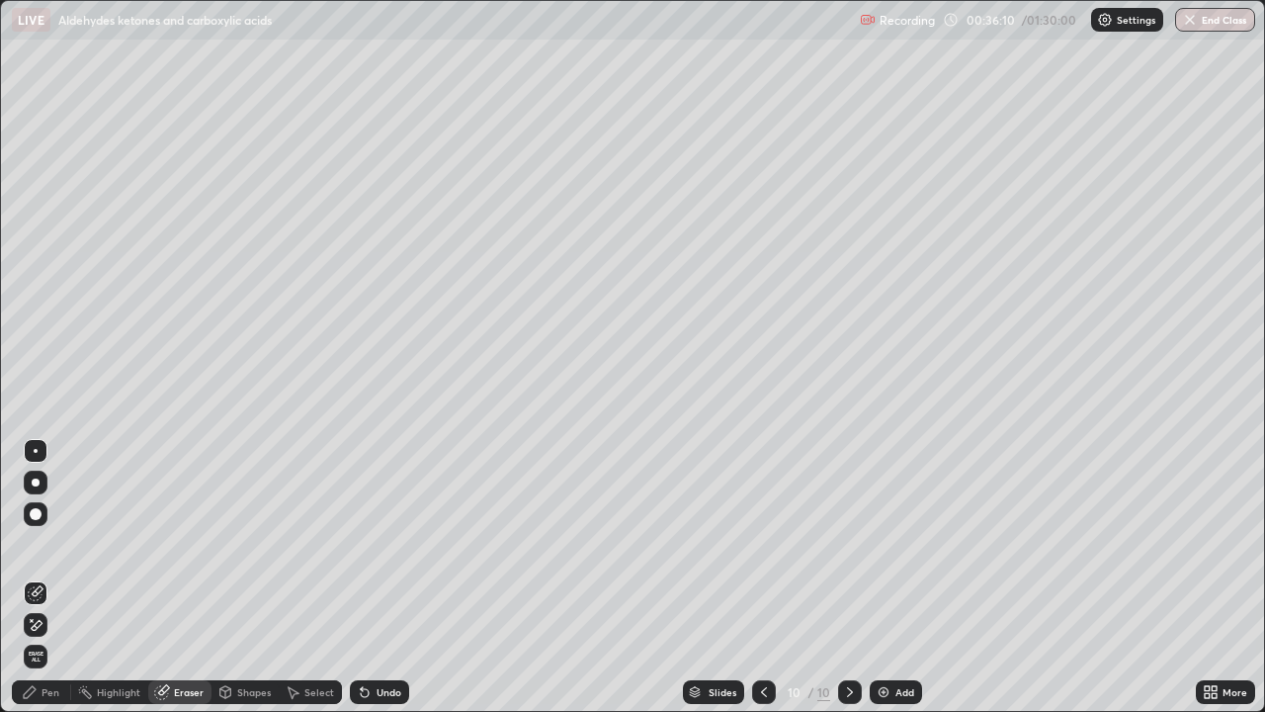
click at [55, 577] on div "Pen" at bounding box center [51, 692] width 18 height 10
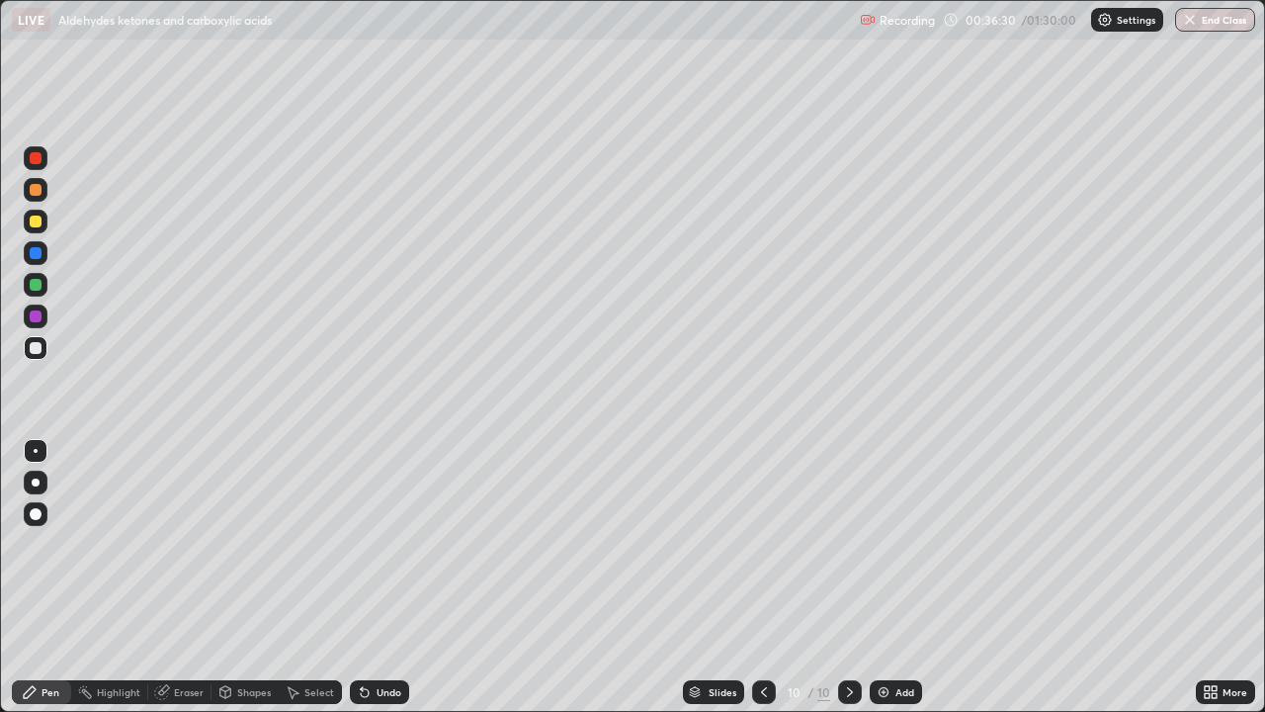
click at [31, 288] on div at bounding box center [36, 285] width 12 height 12
click at [33, 220] on div at bounding box center [36, 221] width 12 height 12
click at [34, 345] on div at bounding box center [36, 348] width 12 height 12
click at [34, 316] on div at bounding box center [36, 316] width 12 height 12
click at [31, 160] on div at bounding box center [36, 158] width 12 height 12
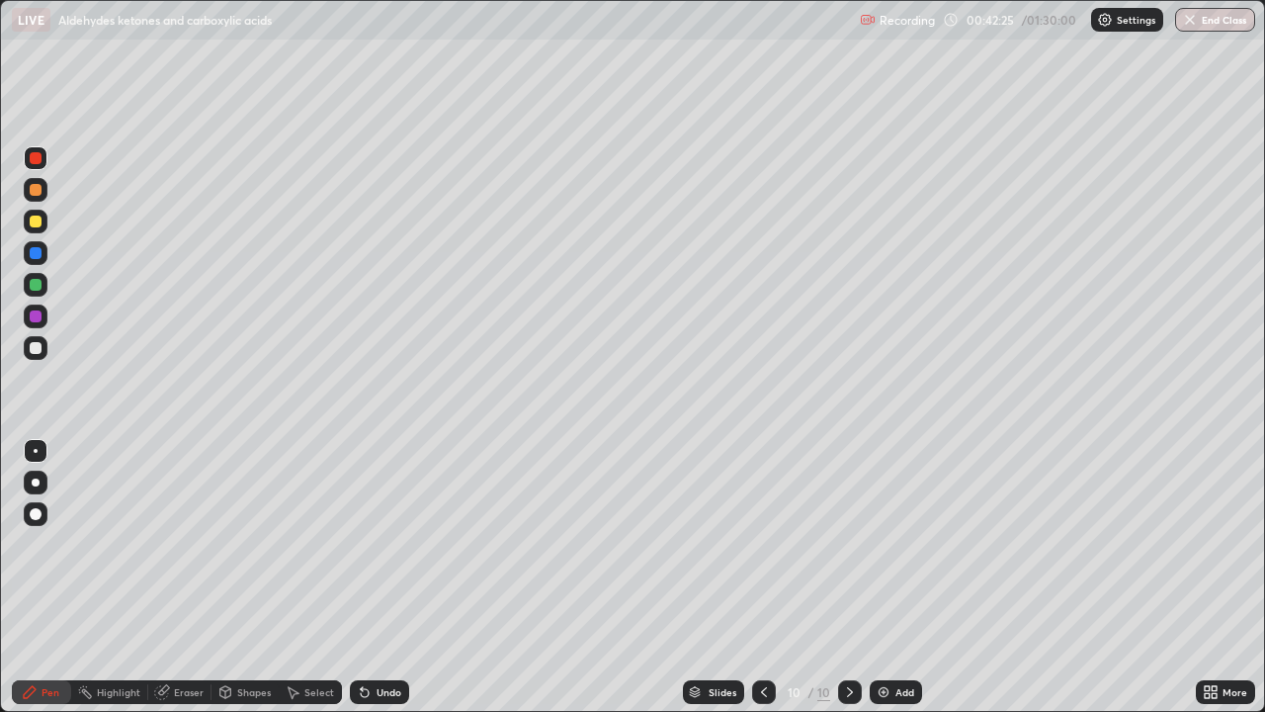
click at [32, 351] on div at bounding box center [36, 348] width 12 height 12
click at [895, 577] on div "Add" at bounding box center [904, 692] width 19 height 10
click at [36, 317] on div at bounding box center [36, 316] width 12 height 12
click at [36, 285] on div at bounding box center [36, 285] width 12 height 12
click at [32, 252] on div at bounding box center [36, 253] width 12 height 12
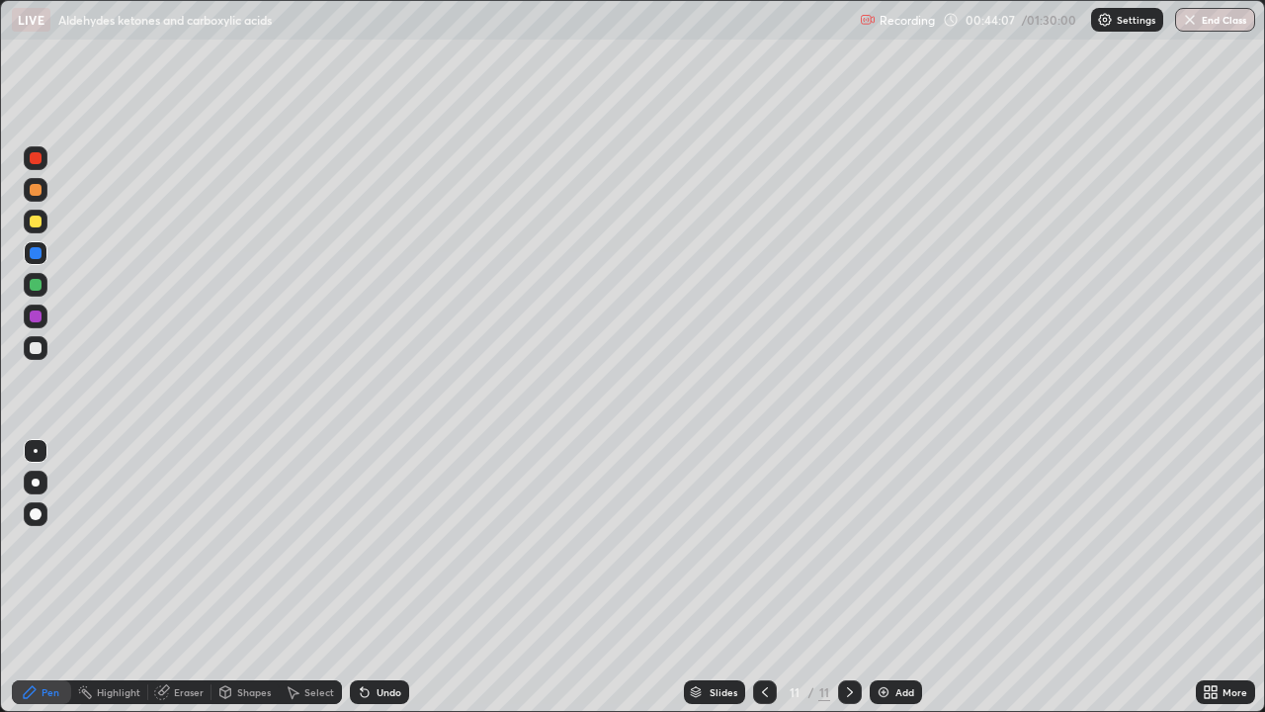
click at [32, 316] on div at bounding box center [36, 316] width 12 height 12
click at [32, 286] on div at bounding box center [36, 285] width 12 height 12
click at [33, 252] on div at bounding box center [36, 253] width 12 height 12
click at [895, 577] on div "Add" at bounding box center [904, 692] width 19 height 10
click at [765, 577] on icon at bounding box center [765, 692] width 16 height 16
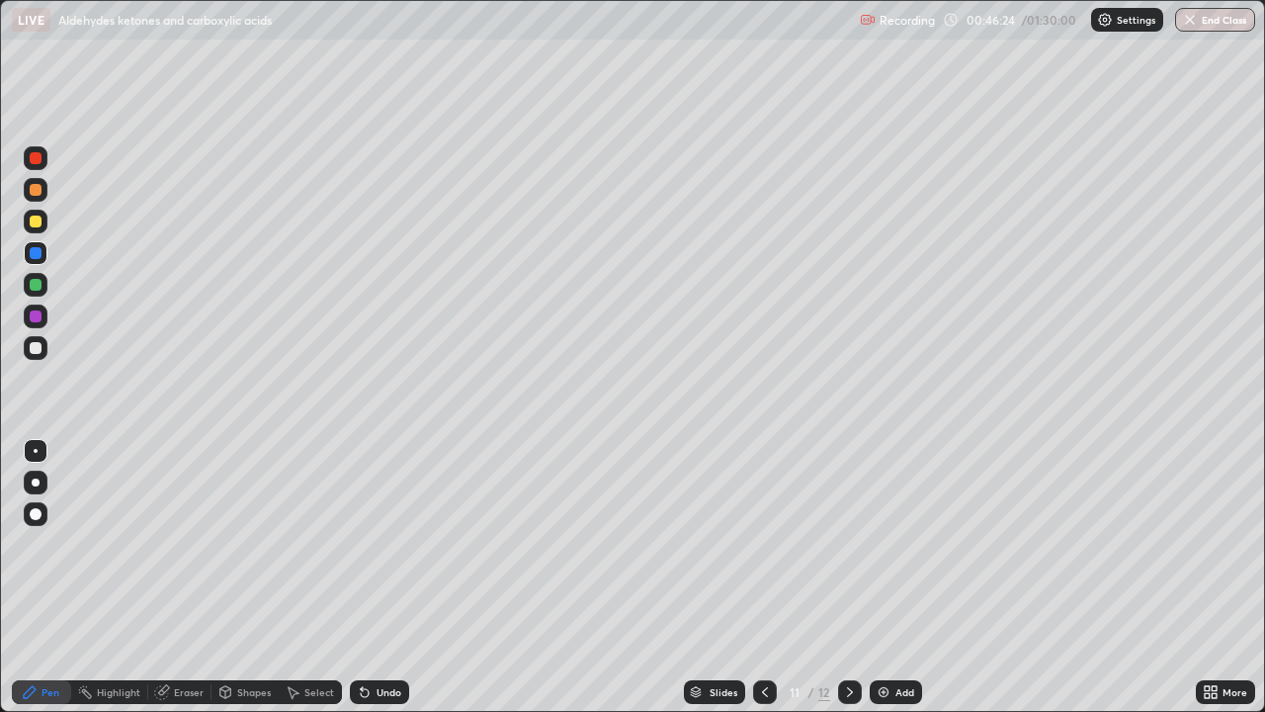
click at [847, 577] on icon at bounding box center [850, 692] width 16 height 16
click at [764, 577] on icon at bounding box center [765, 692] width 16 height 16
click at [845, 577] on icon at bounding box center [850, 692] width 16 height 16
click at [34, 221] on div at bounding box center [36, 221] width 12 height 12
click at [30, 285] on div at bounding box center [36, 285] width 12 height 12
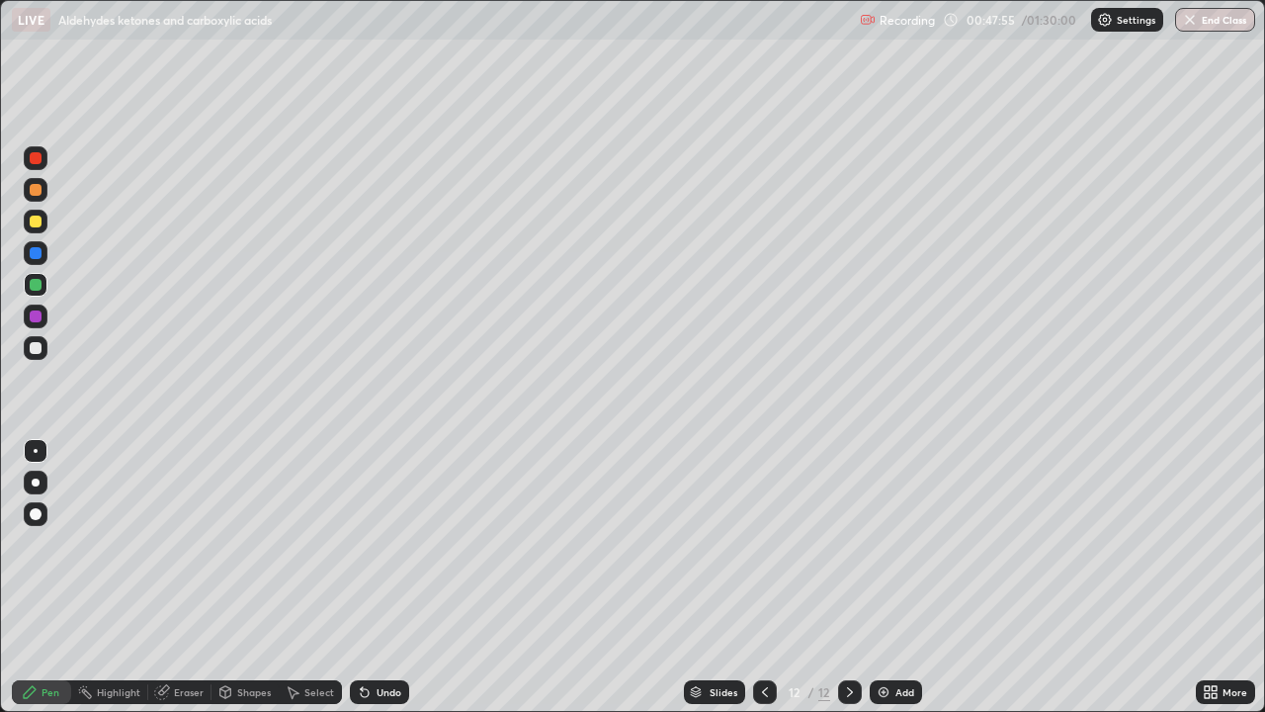
click at [895, 577] on div "Add" at bounding box center [904, 692] width 19 height 10
click at [766, 577] on icon at bounding box center [765, 692] width 16 height 16
click at [32, 195] on div at bounding box center [36, 190] width 12 height 12
click at [848, 577] on icon at bounding box center [850, 692] width 16 height 16
click at [37, 219] on div at bounding box center [36, 221] width 12 height 12
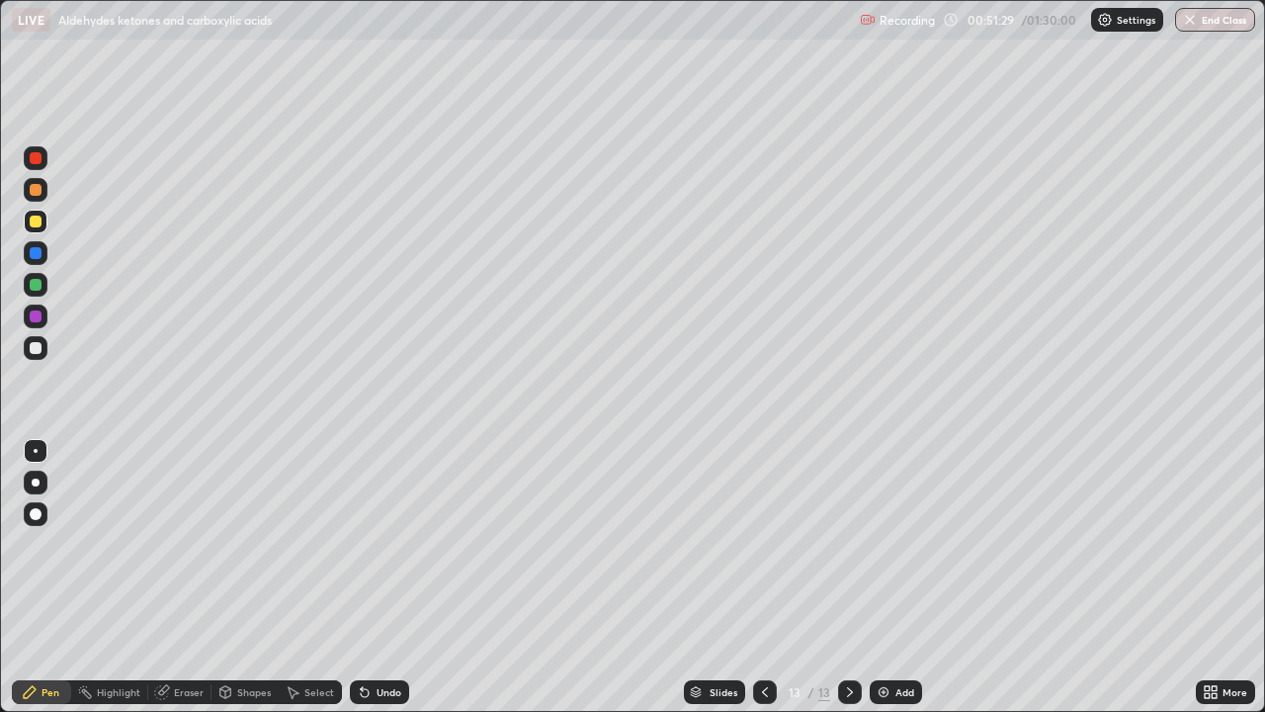
click at [33, 256] on div at bounding box center [36, 253] width 12 height 12
click at [32, 312] on div at bounding box center [36, 316] width 12 height 12
click at [30, 283] on div at bounding box center [36, 285] width 12 height 12
click at [33, 221] on div at bounding box center [36, 221] width 12 height 12
click at [899, 577] on div "Add" at bounding box center [904, 692] width 19 height 10
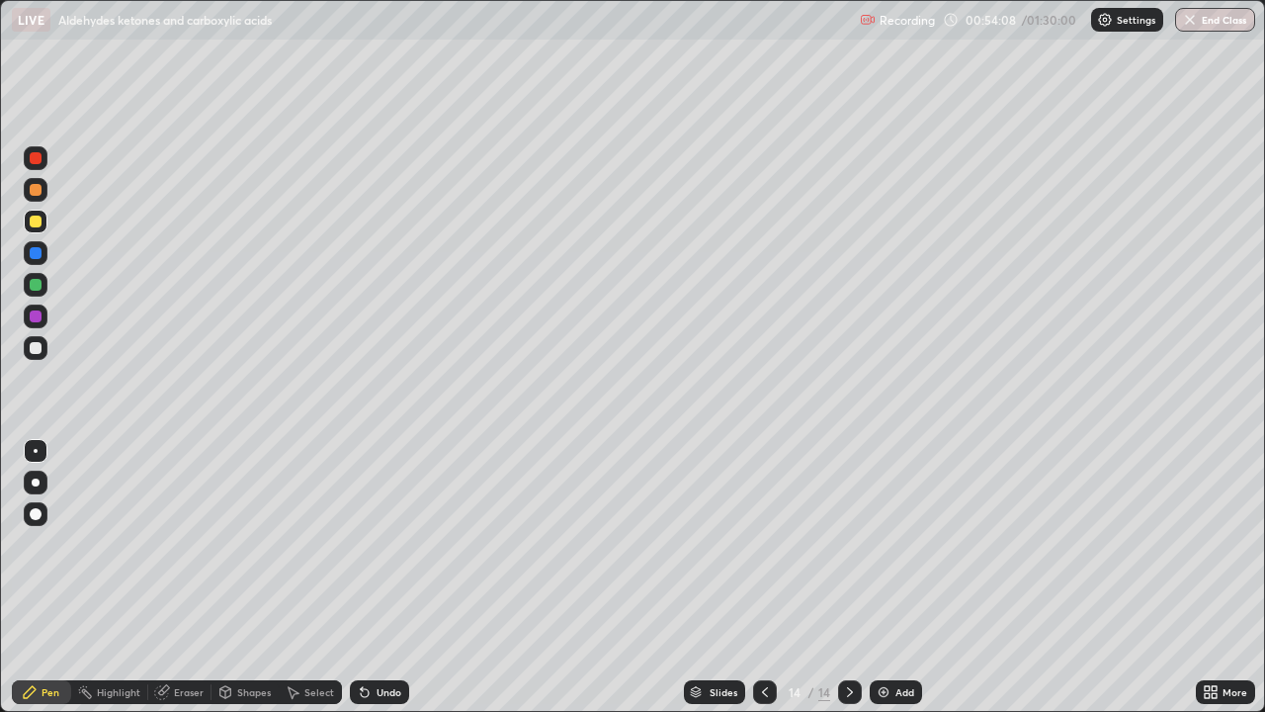
click at [36, 282] on div at bounding box center [36, 285] width 12 height 12
click at [763, 577] on icon at bounding box center [765, 692] width 16 height 16
click at [849, 577] on icon at bounding box center [850, 692] width 6 height 10
click at [35, 187] on div at bounding box center [36, 190] width 12 height 12
click at [30, 283] on div at bounding box center [36, 285] width 12 height 12
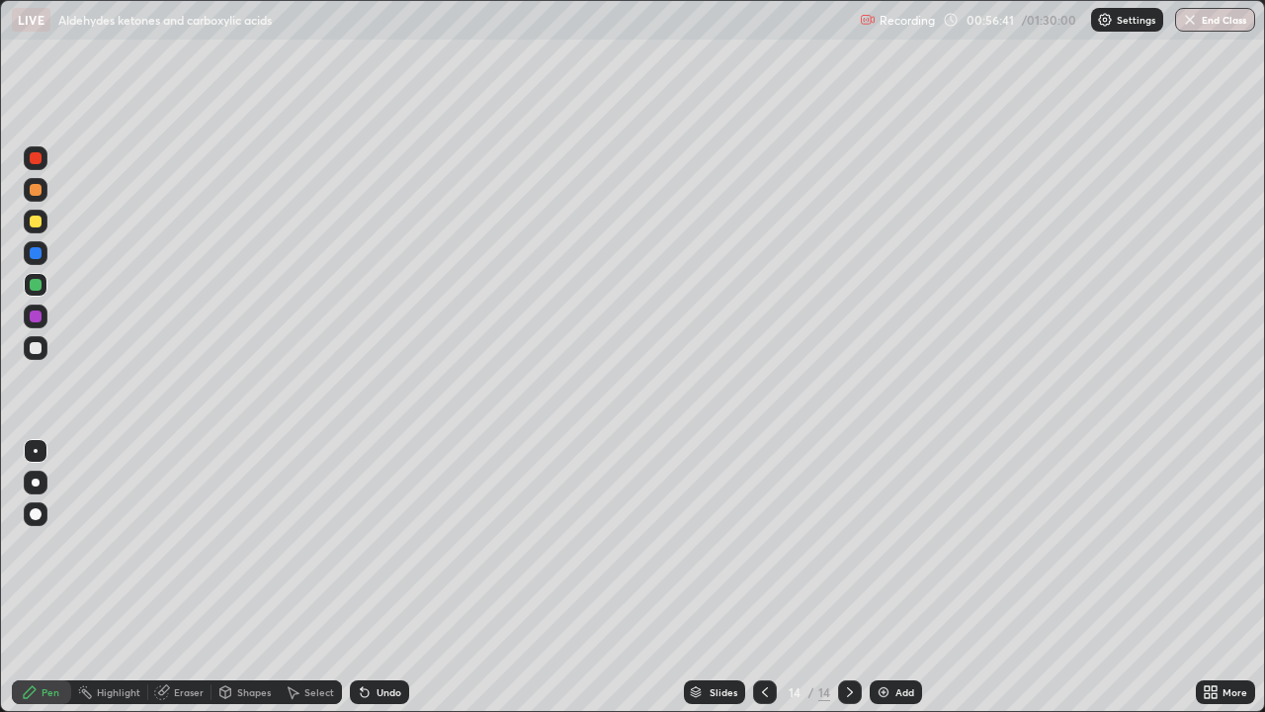
click at [903, 577] on div "Add" at bounding box center [904, 692] width 19 height 10
click at [37, 314] on div at bounding box center [36, 316] width 12 height 12
click at [30, 285] on div at bounding box center [36, 285] width 12 height 12
click at [762, 577] on icon at bounding box center [765, 692] width 16 height 16
click at [848, 577] on icon at bounding box center [850, 692] width 16 height 16
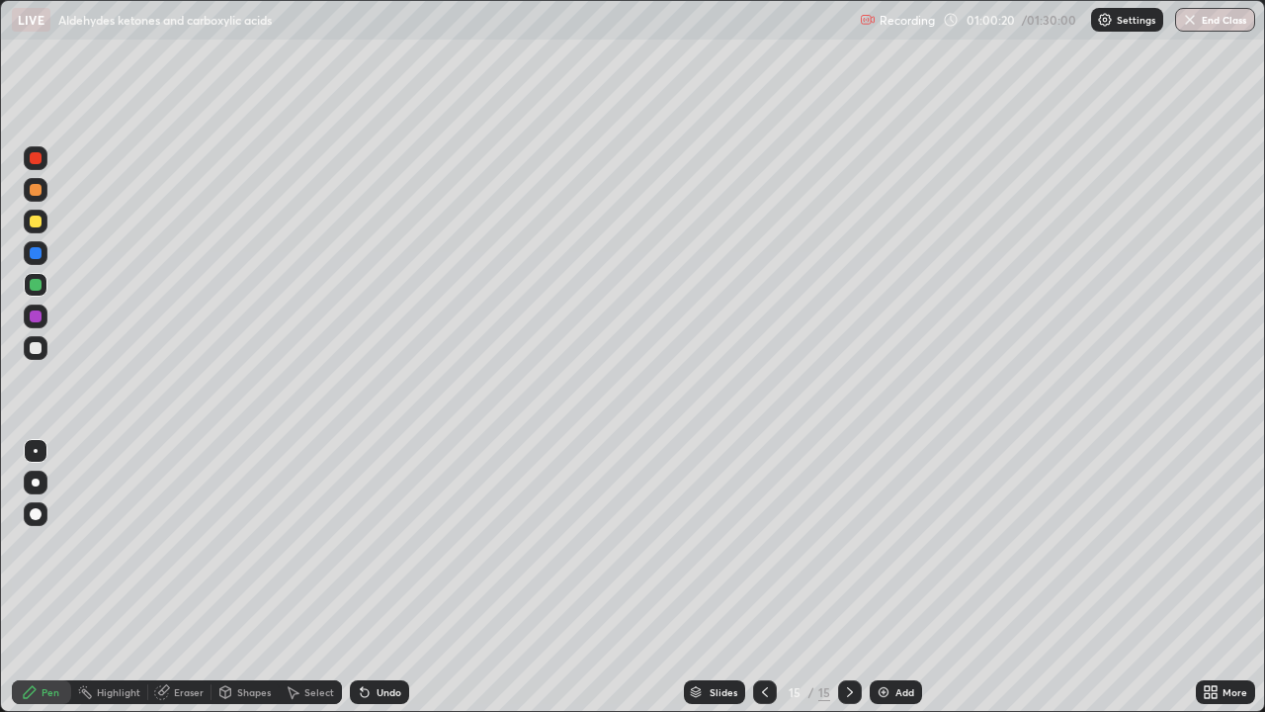
click at [895, 577] on div "Add" at bounding box center [904, 692] width 19 height 10
click at [33, 254] on div at bounding box center [36, 253] width 12 height 12
click at [761, 577] on div at bounding box center [765, 692] width 24 height 24
click at [847, 577] on icon at bounding box center [850, 692] width 6 height 10
click at [34, 315] on div at bounding box center [36, 316] width 12 height 12
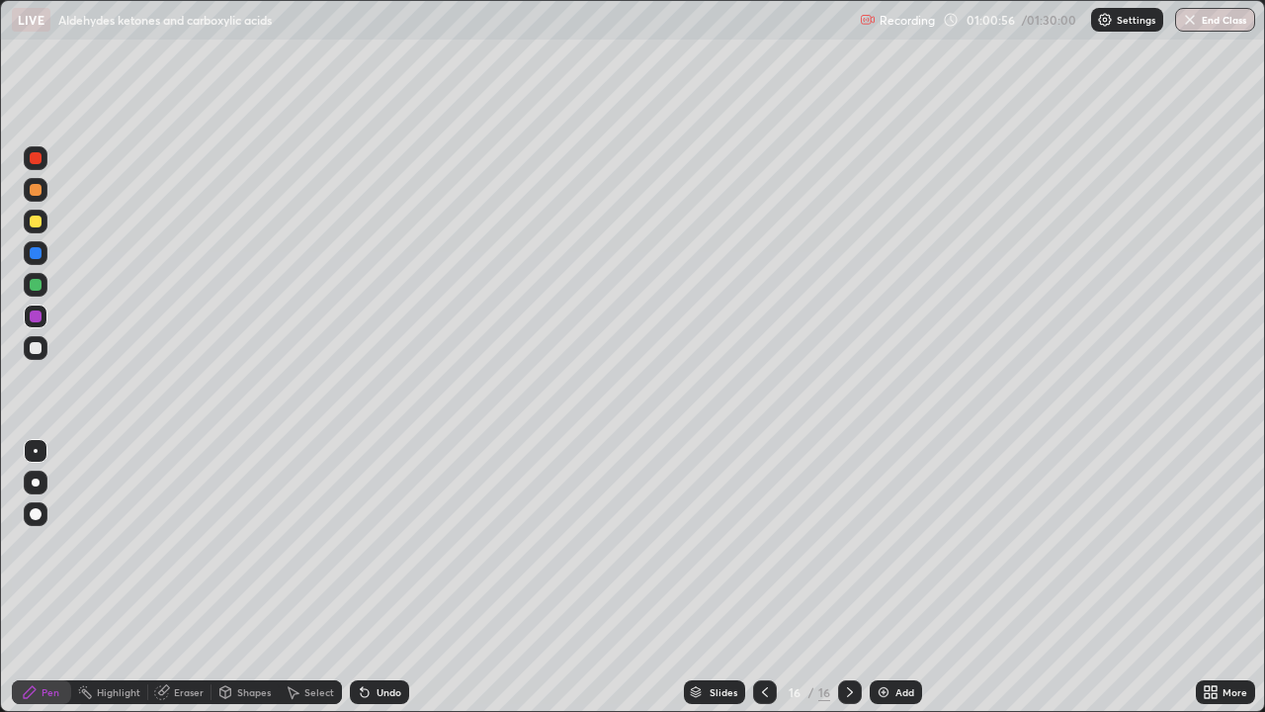
click at [36, 286] on div at bounding box center [36, 285] width 12 height 12
click at [35, 221] on div at bounding box center [36, 221] width 12 height 12
click at [36, 283] on div at bounding box center [36, 285] width 12 height 12
click at [35, 311] on div at bounding box center [36, 316] width 12 height 12
click at [29, 254] on div at bounding box center [36, 253] width 24 height 24
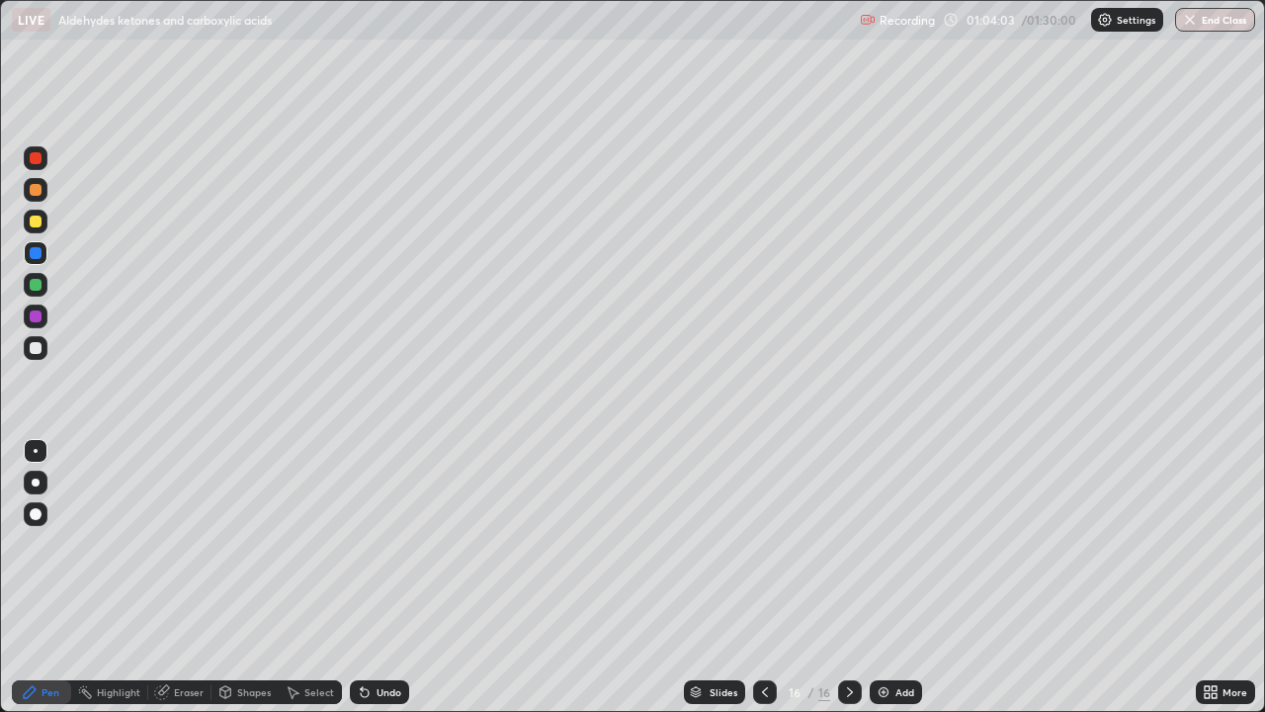
click at [30, 280] on div at bounding box center [36, 285] width 24 height 24
click at [32, 155] on div at bounding box center [36, 158] width 12 height 12
click at [32, 285] on div at bounding box center [36, 285] width 12 height 12
click at [33, 224] on div at bounding box center [36, 221] width 12 height 12
click at [899, 577] on div "Add" at bounding box center [904, 692] width 19 height 10
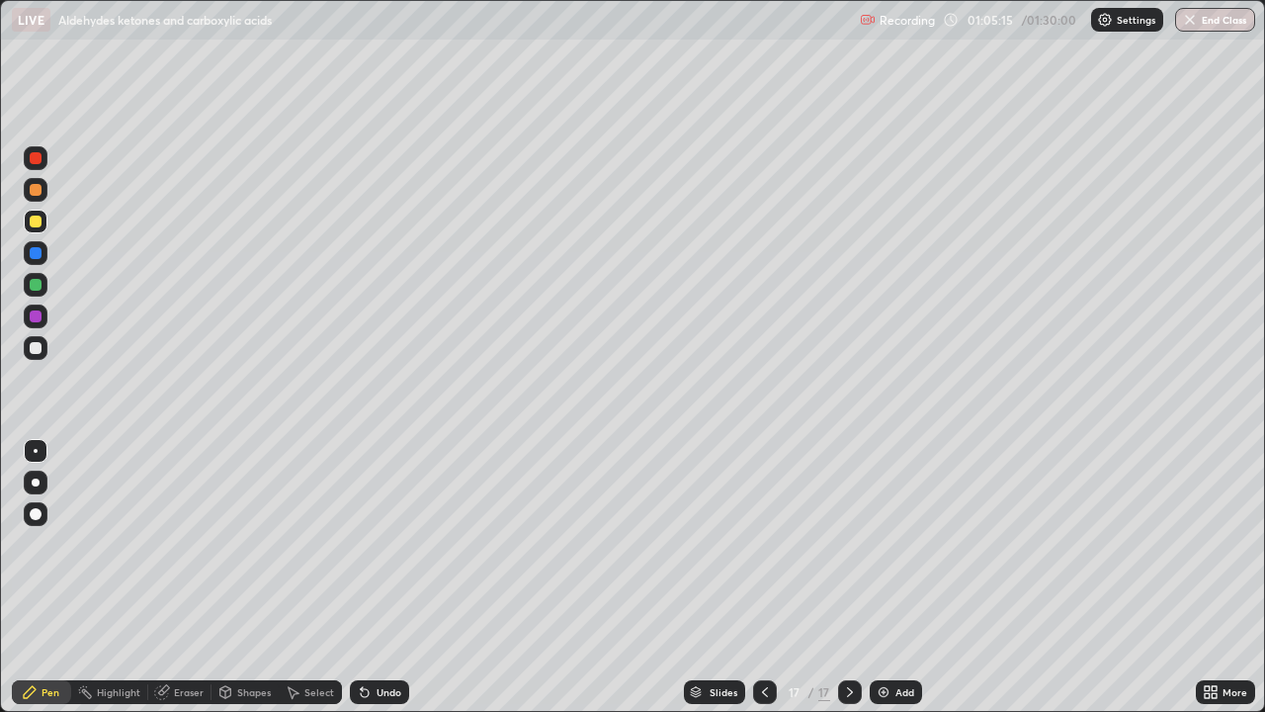
click at [32, 257] on div at bounding box center [36, 253] width 12 height 12
click at [760, 577] on icon at bounding box center [765, 692] width 16 height 16
click at [848, 577] on icon at bounding box center [850, 692] width 16 height 16
click at [34, 287] on div at bounding box center [36, 285] width 12 height 12
click at [763, 577] on icon at bounding box center [765, 692] width 16 height 16
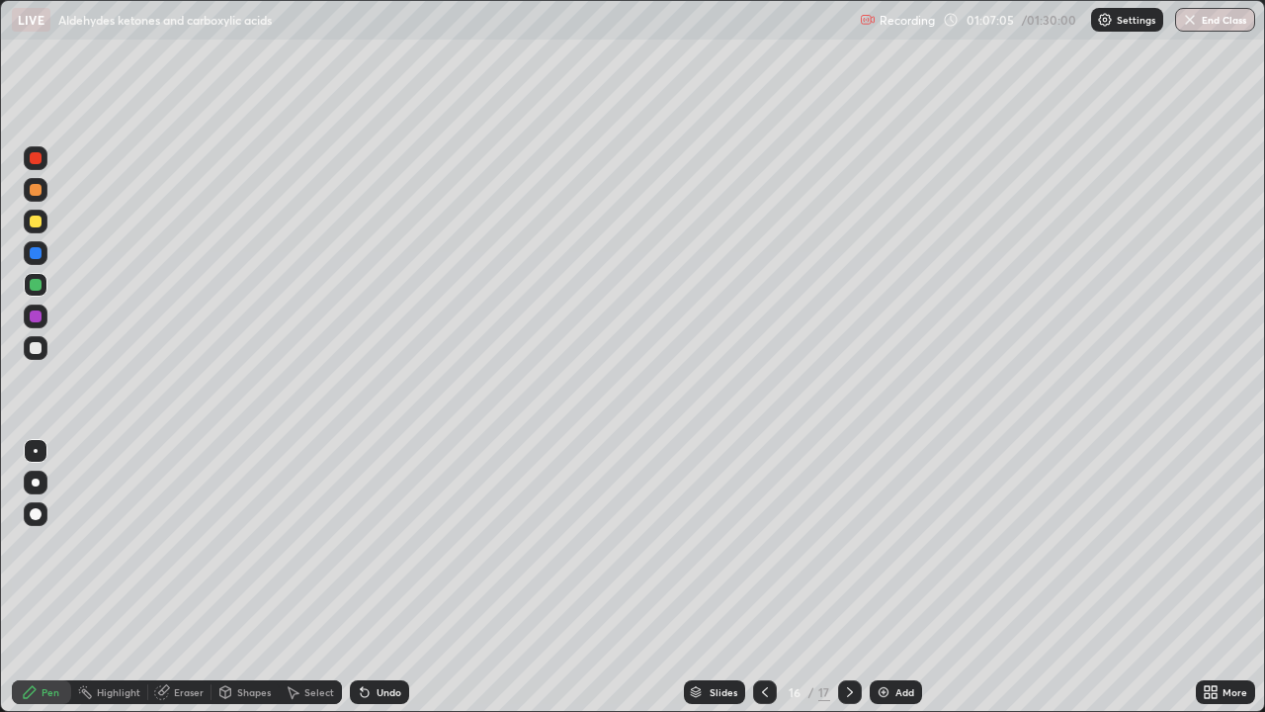
click at [838, 577] on div at bounding box center [850, 692] width 24 height 24
click at [37, 187] on div at bounding box center [36, 190] width 12 height 12
click at [34, 316] on div at bounding box center [36, 316] width 12 height 12
click at [32, 350] on div at bounding box center [36, 348] width 12 height 12
click at [896, 577] on div "Add" at bounding box center [904, 692] width 19 height 10
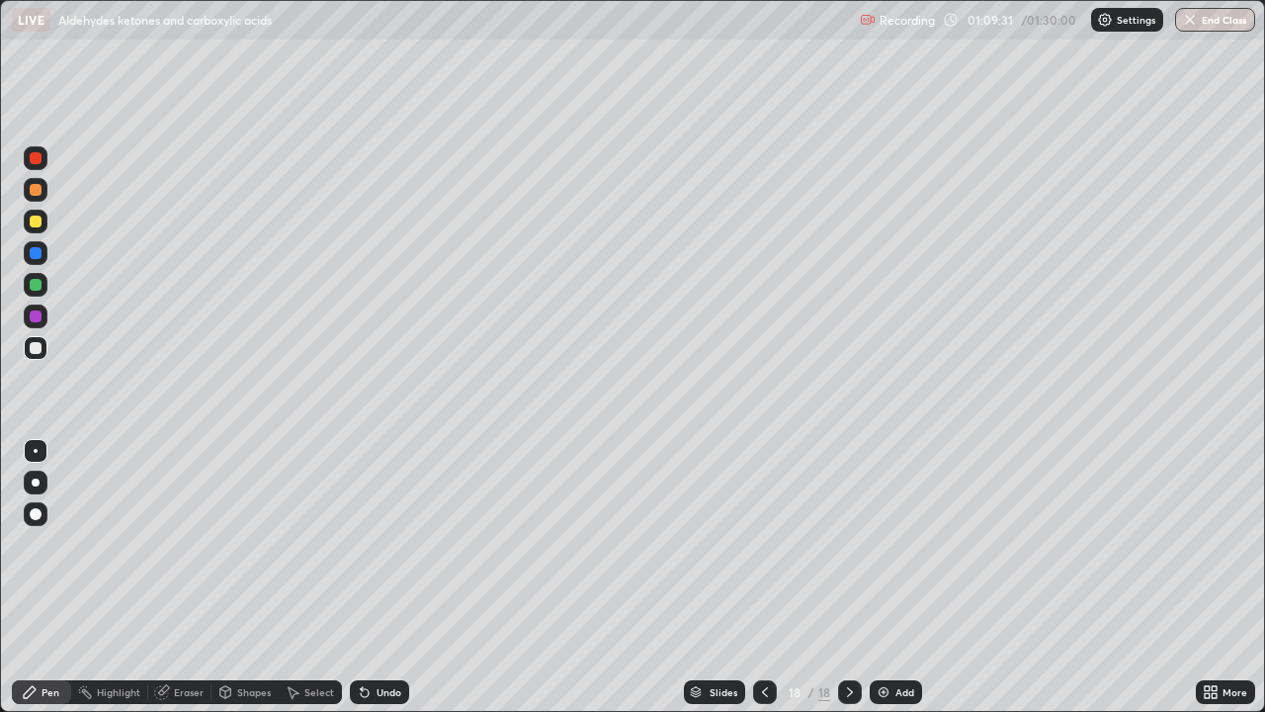
click at [763, 577] on icon at bounding box center [765, 692] width 16 height 16
click at [848, 577] on icon at bounding box center [850, 692] width 16 height 16
click at [37, 316] on div at bounding box center [36, 316] width 12 height 12
click at [38, 255] on div at bounding box center [36, 253] width 12 height 12
click at [28, 322] on div at bounding box center [36, 316] width 24 height 24
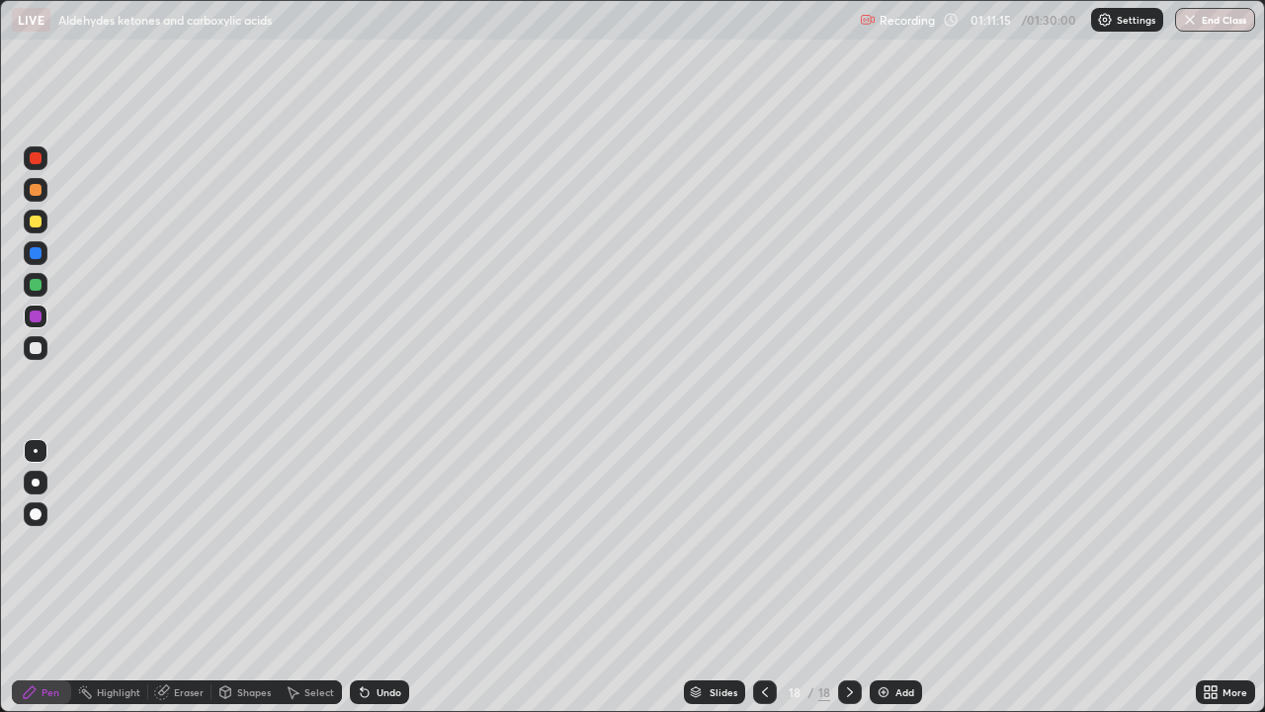
click at [884, 577] on img at bounding box center [884, 692] width 16 height 16
click at [34, 289] on div at bounding box center [36, 285] width 12 height 12
click at [37, 351] on div at bounding box center [36, 348] width 12 height 12
click at [765, 577] on icon at bounding box center [765, 692] width 16 height 16
click at [764, 577] on icon at bounding box center [765, 692] width 16 height 16
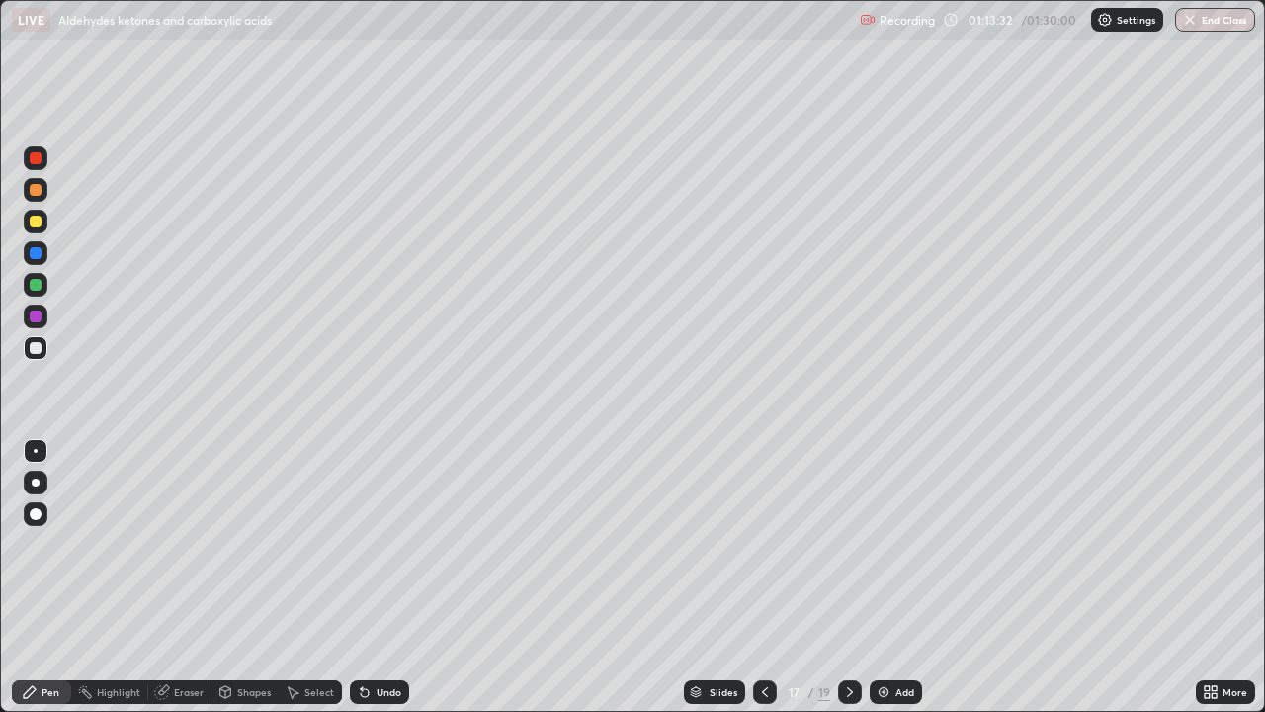
click at [845, 577] on icon at bounding box center [850, 692] width 16 height 16
click at [764, 577] on icon at bounding box center [765, 692] width 16 height 16
click at [844, 577] on icon at bounding box center [850, 692] width 16 height 16
click at [848, 577] on icon at bounding box center [850, 692] width 6 height 10
click at [40, 313] on div at bounding box center [36, 316] width 12 height 12
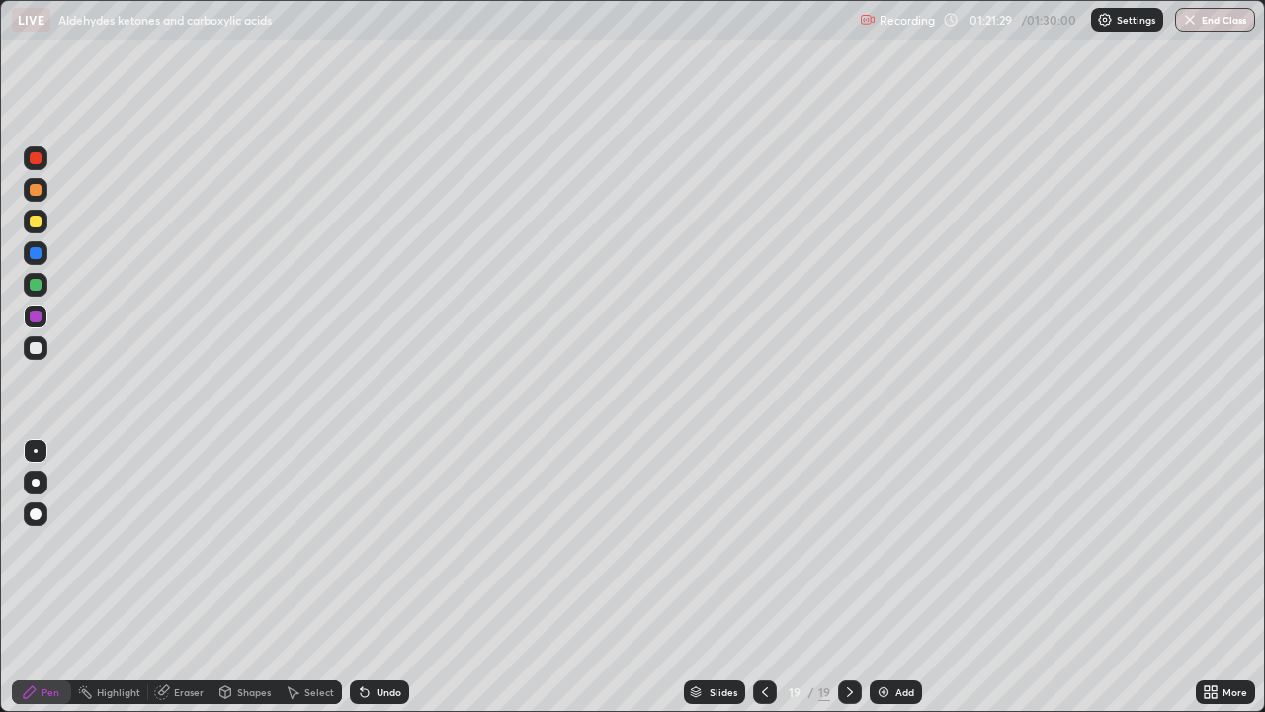
click at [36, 286] on div at bounding box center [36, 285] width 12 height 12
click at [897, 577] on div "Add" at bounding box center [904, 692] width 19 height 10
click at [1228, 17] on button "End Class" at bounding box center [1215, 20] width 80 height 24
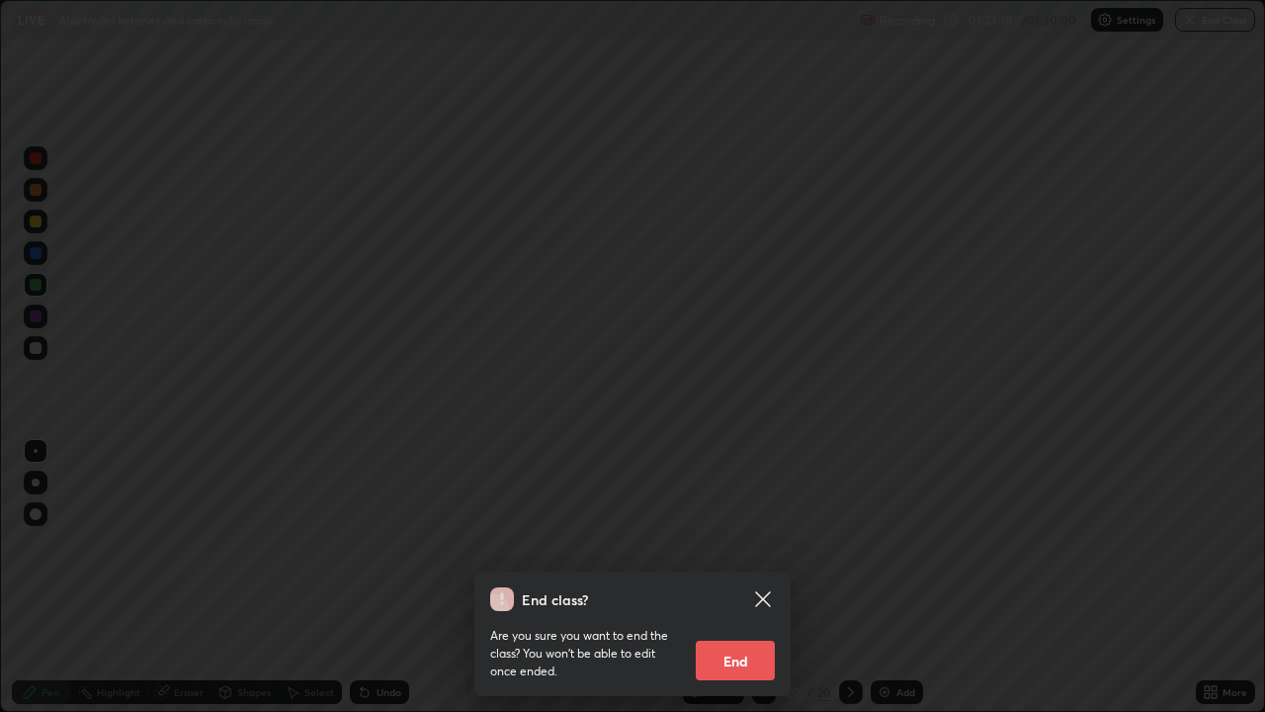
click at [733, 577] on button "End" at bounding box center [735, 660] width 79 height 40
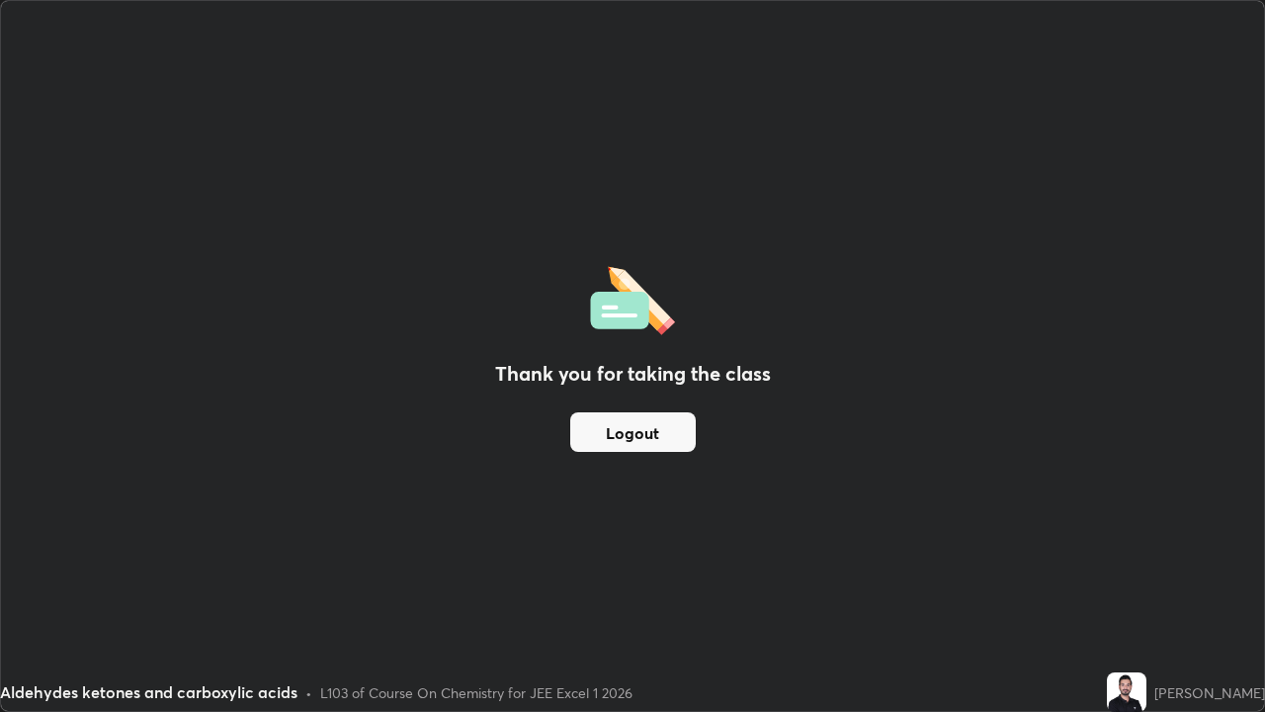
click at [631, 431] on button "Logout" at bounding box center [633, 432] width 126 height 40
